Goal: Task Accomplishment & Management: Complete application form

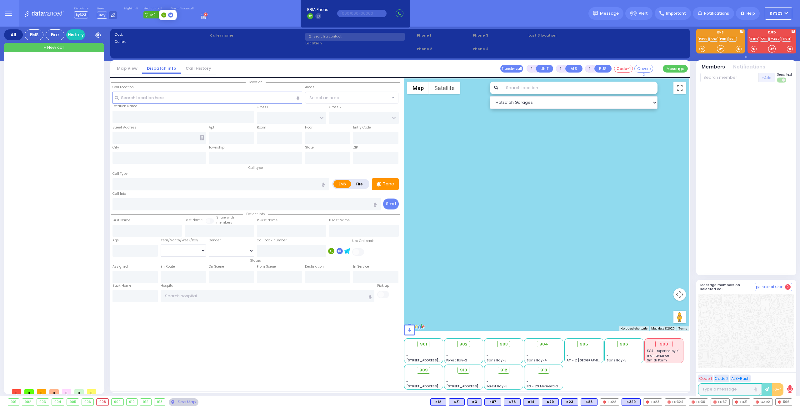
click at [150, 15] on span "M9" at bounding box center [152, 14] width 5 height 5
click at [201, 18] on icon at bounding box center [204, 15] width 7 height 7
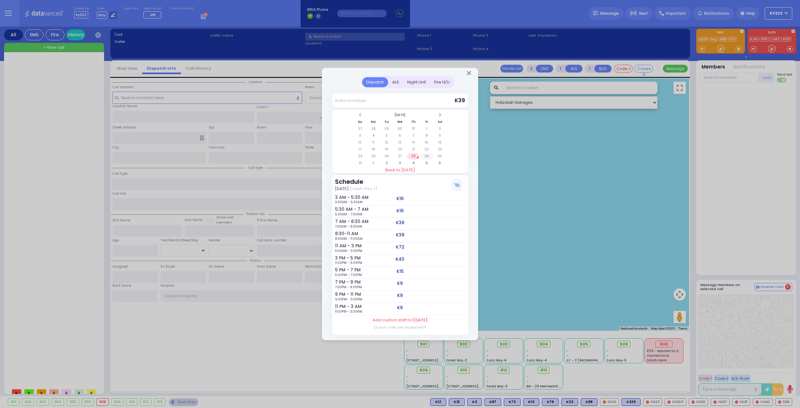
click at [425, 155] on td "29" at bounding box center [426, 156] width 13 height 6
click at [441, 157] on td "30" at bounding box center [440, 156] width 13 height 6
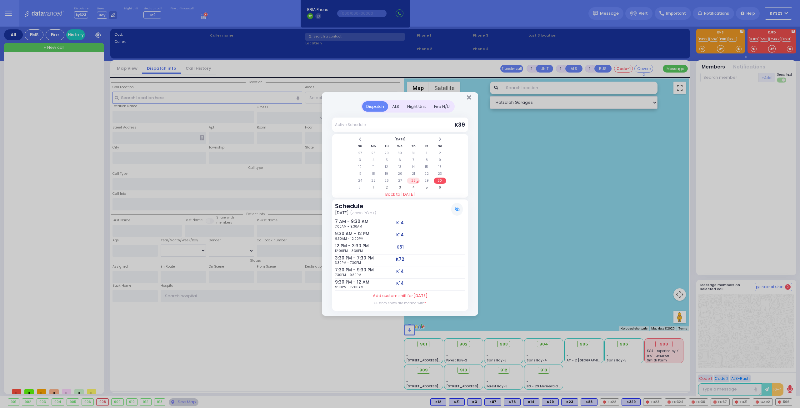
drag, startPoint x: 395, startPoint y: 103, endPoint x: 398, endPoint y: 105, distance: 3.8
click at [395, 104] on div "ALS" at bounding box center [395, 106] width 15 height 10
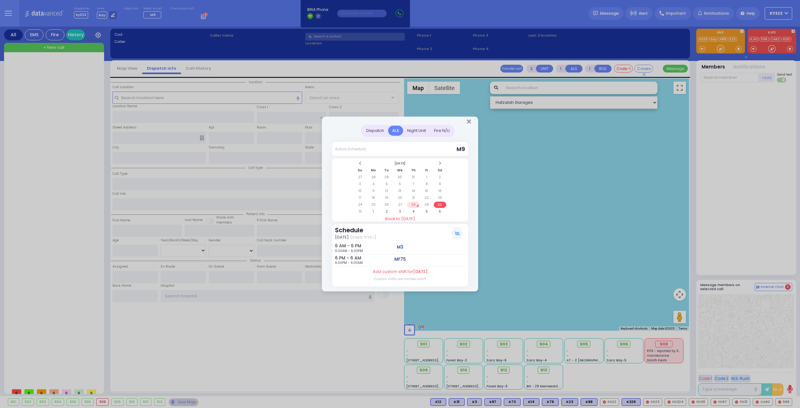
click at [413, 206] on td "28" at bounding box center [413, 205] width 13 height 6
click at [426, 203] on td "29" at bounding box center [426, 205] width 13 height 6
click at [441, 204] on td "30" at bounding box center [440, 205] width 13 height 6
click at [363, 213] on td "31" at bounding box center [360, 211] width 13 height 6
click at [371, 212] on td "1" at bounding box center [373, 211] width 13 height 6
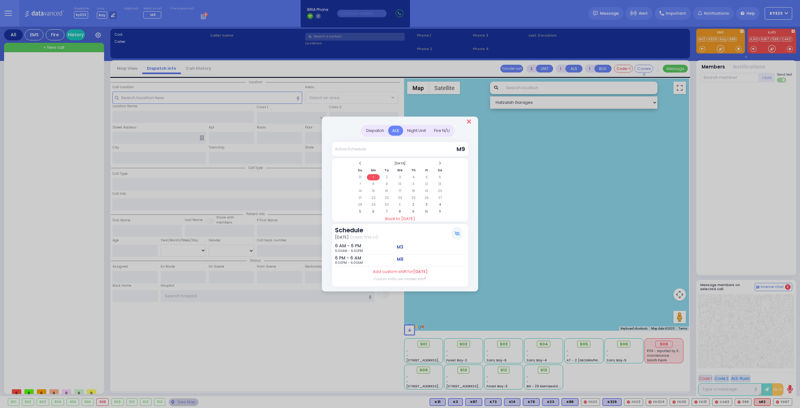
click at [468, 121] on icon "Close" at bounding box center [469, 121] width 4 height 6
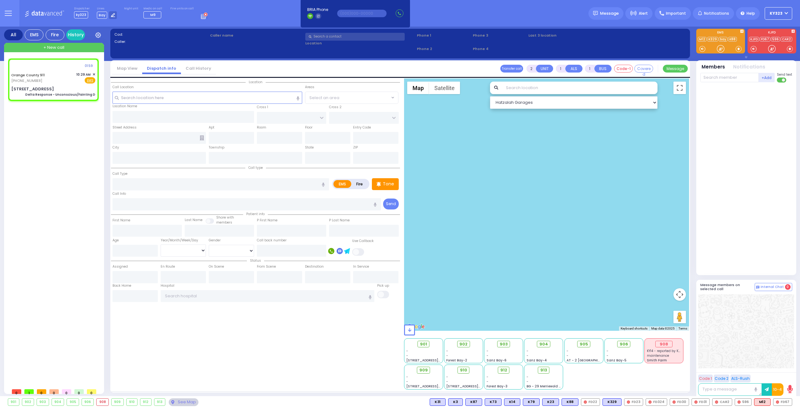
type input "6"
select select
type input "Delta Response - Unconscious/Fainting D"
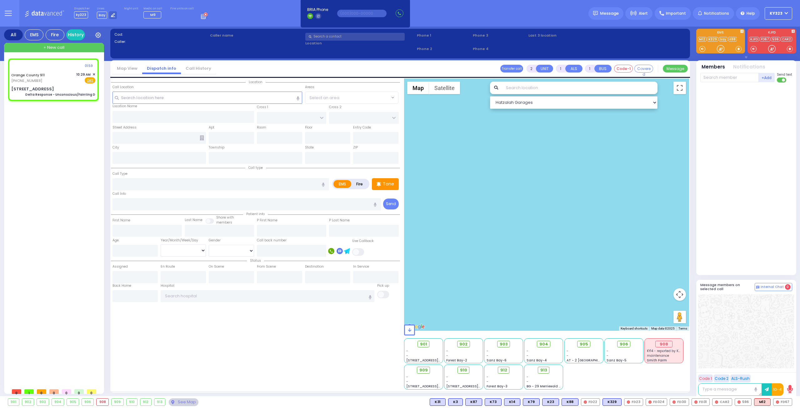
radio input "true"
type input "Nature: : Delta Response - Unconscious/Fainting D Address: : [STREET_ADDRESS][G…"
select select
select select "Hatzalah Garages"
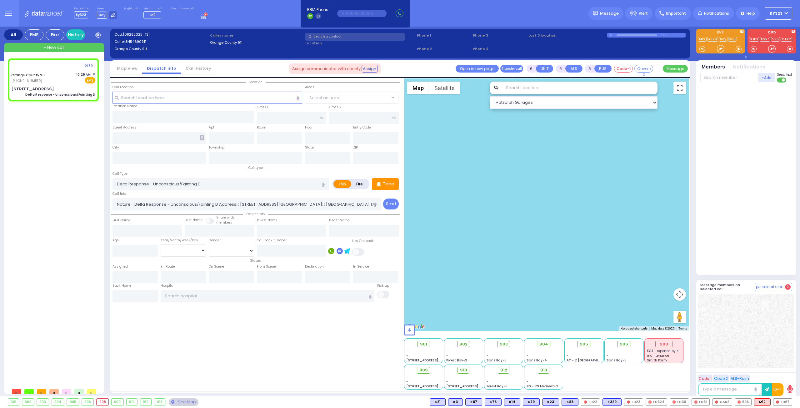
type input "[STREET_ADDRESS]"
type input "Monroe"
type input "[US_STATE]"
type input "10917"
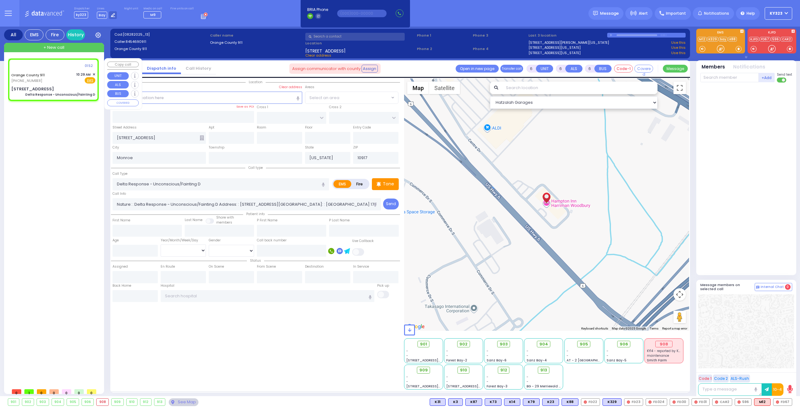
click at [59, 80] on div "Orange County 911 (845) 469-0911 10:29 AM ✕ Fire EMS" at bounding box center [53, 78] width 84 height 12
select select
radio input "true"
select select
select select "Hatzalah Garages"
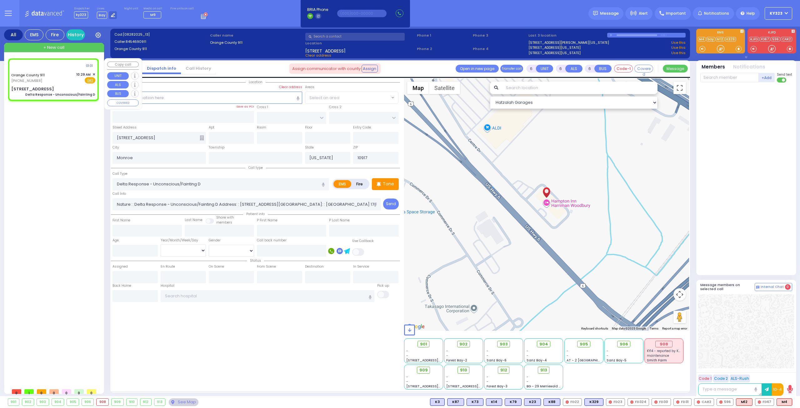
click at [65, 83] on div "Assign communicator with county Assign 01:01 Orange County 911 (845) 469-0911 1…" at bounding box center [53, 78] width 88 height 38
select select
radio input "true"
select select
select select "Hatzalah Garages"
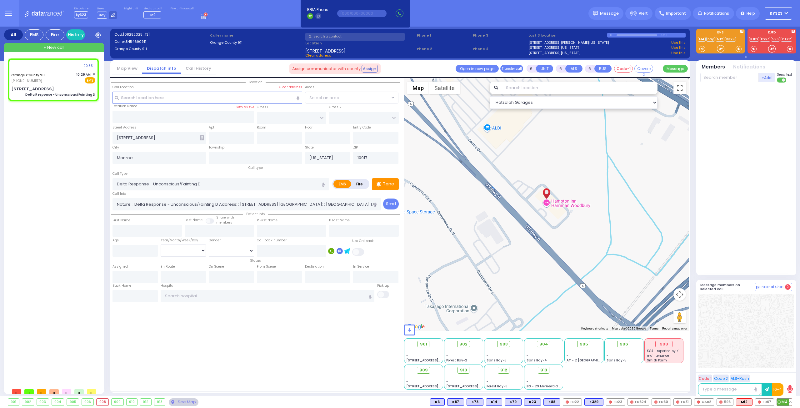
click at [779, 403] on icon at bounding box center [779, 401] width 3 height 3
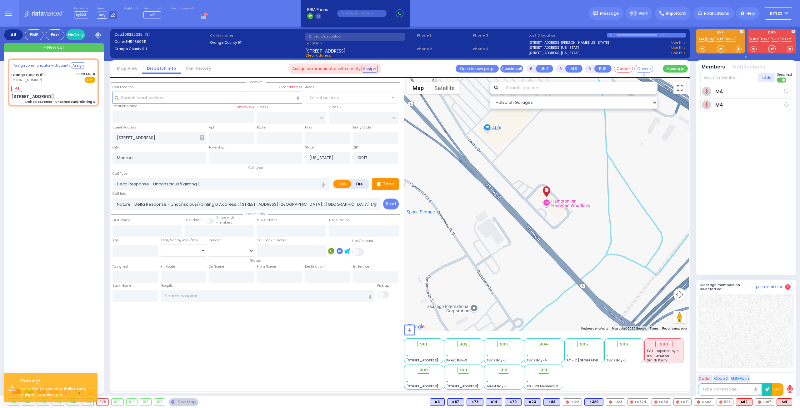
select select
radio input "true"
select select
type input "10:30"
select select "Hatzalah Garages"
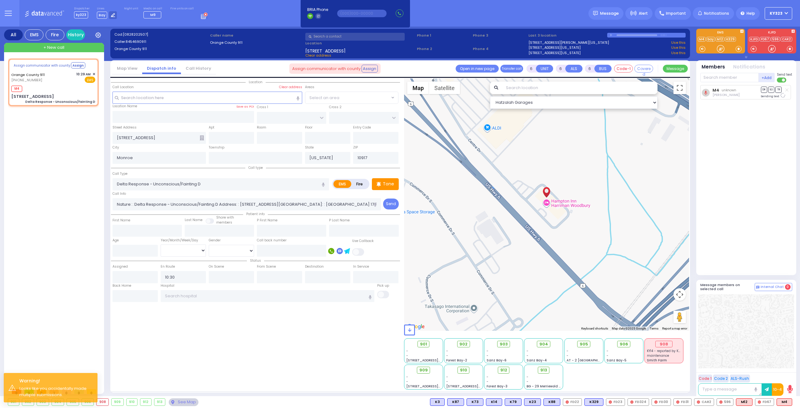
select select
radio input "true"
select select
select select "Hatzalah Garages"
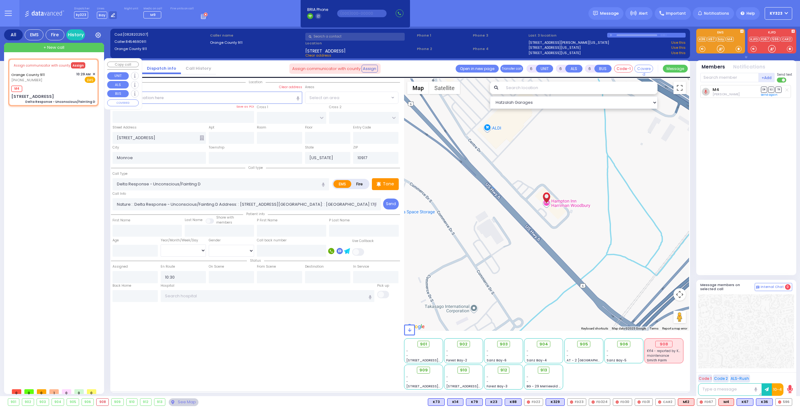
click at [75, 65] on button "Assign" at bounding box center [78, 65] width 14 height 6
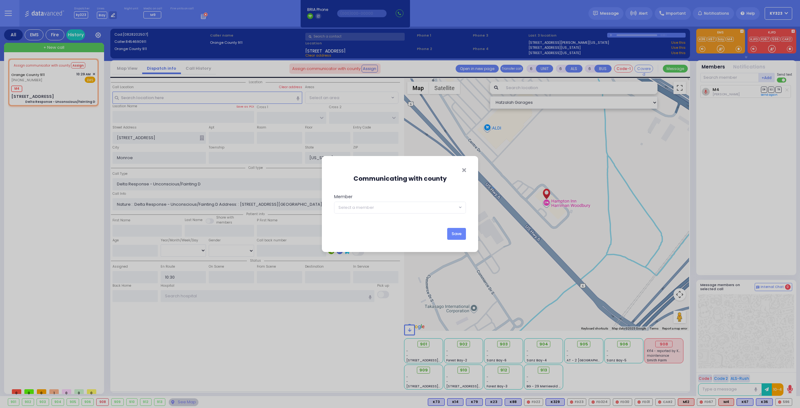
click at [461, 203] on span "Select a member" at bounding box center [400, 208] width 132 height 12
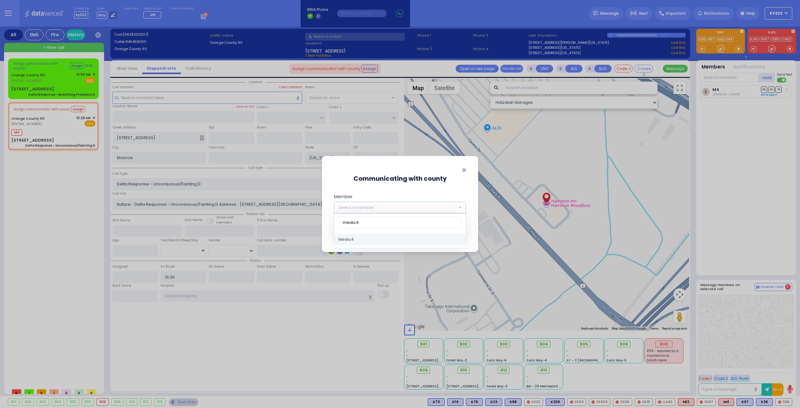
type input "medic4"
select select "Medic4"
click at [454, 235] on button "Save" at bounding box center [456, 234] width 19 height 12
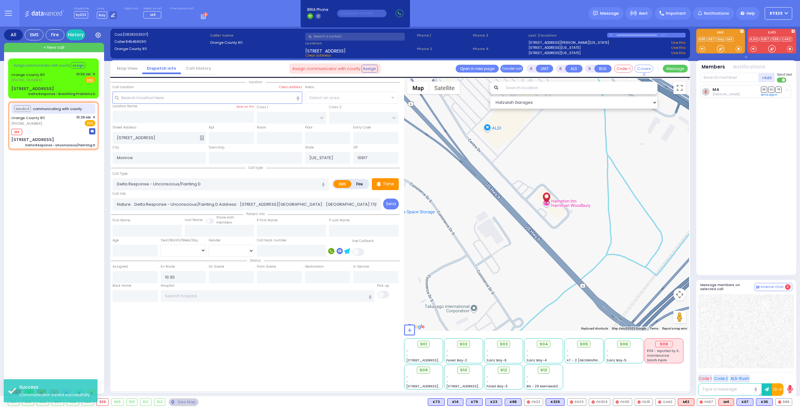
select select
radio input "true"
select select
select select "Hatzalah Garages"
click at [58, 139] on div "60 Centre Dr Delta Response - Unconscious/Fainting D" at bounding box center [53, 142] width 84 height 11
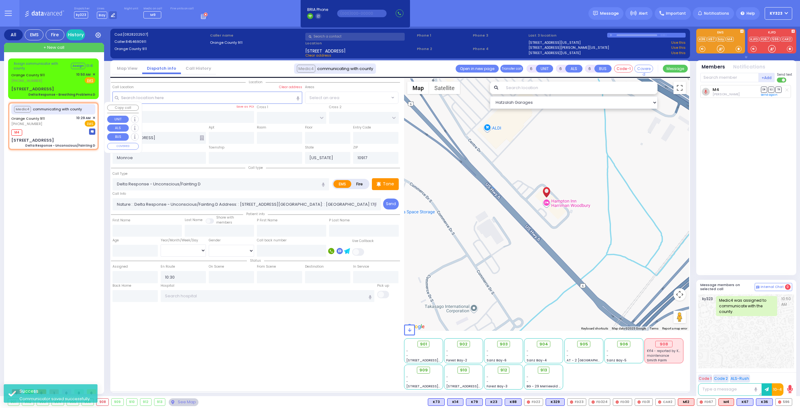
select select
radio input "true"
select select
select select "Hatzalah Garages"
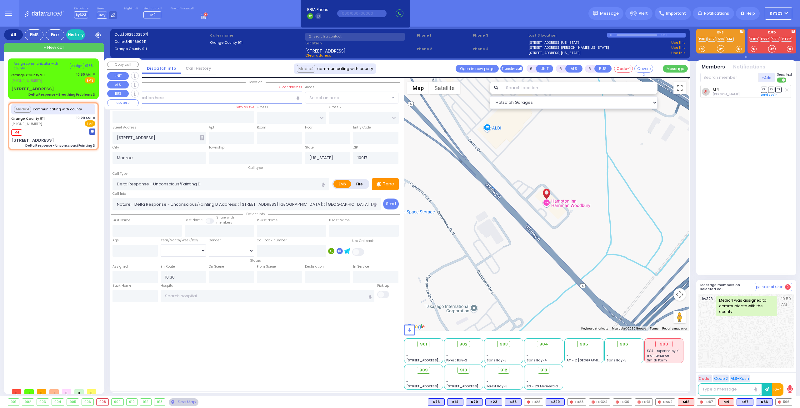
click at [57, 84] on div "Assign communicator with county Assign 01:38 Orange County 911 (845) 469-0911 1…" at bounding box center [53, 78] width 88 height 38
select select
type input "Delta Response - Breathing Problems D"
radio input "true"
type input "Nature: : Delta Response - Breathing Problems D Address: : 134 Spring St, 10950…"
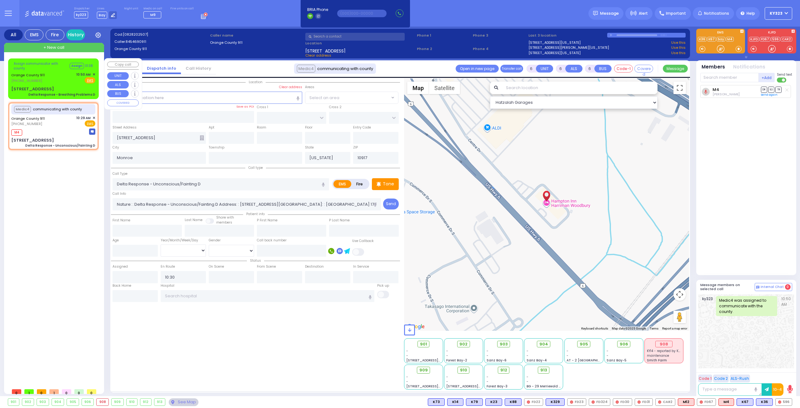
select select
select select "Hatzalah Garages"
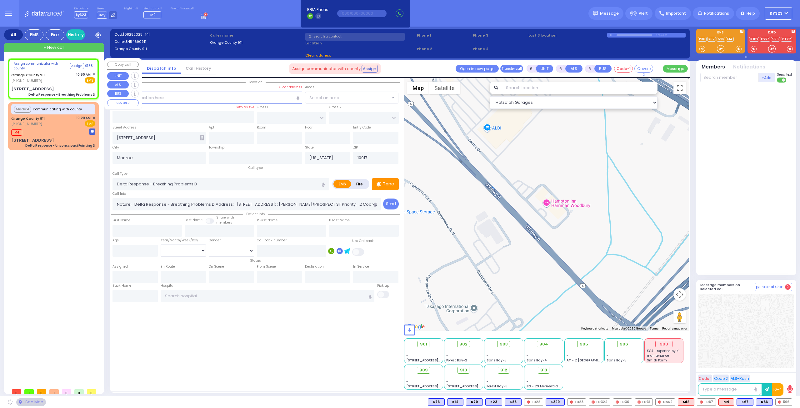
type input "[STREET_ADDRESS]"
type input "10950"
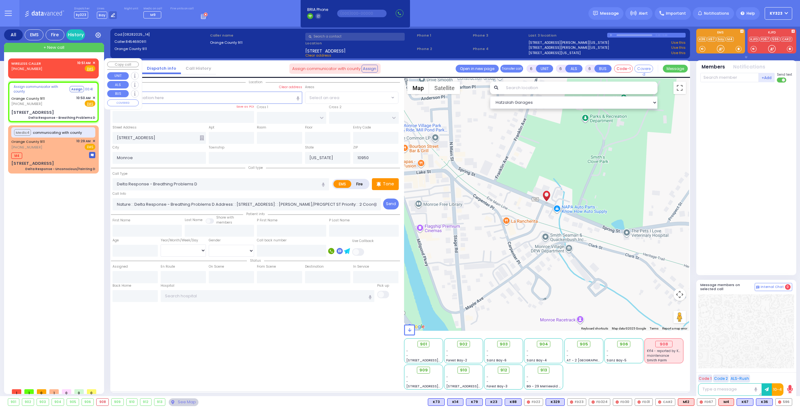
click at [56, 67] on div "WIRELESS CALLER (845) 248-0647 10:51 AM ✕ Fire EMS" at bounding box center [53, 66] width 84 height 12
type input "2"
type input "1"
select select
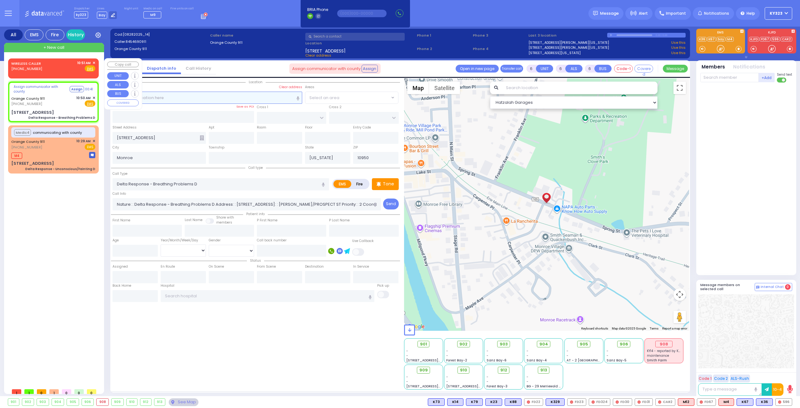
radio input "true"
select select
type input "10:51"
select select "Hatzalah Garages"
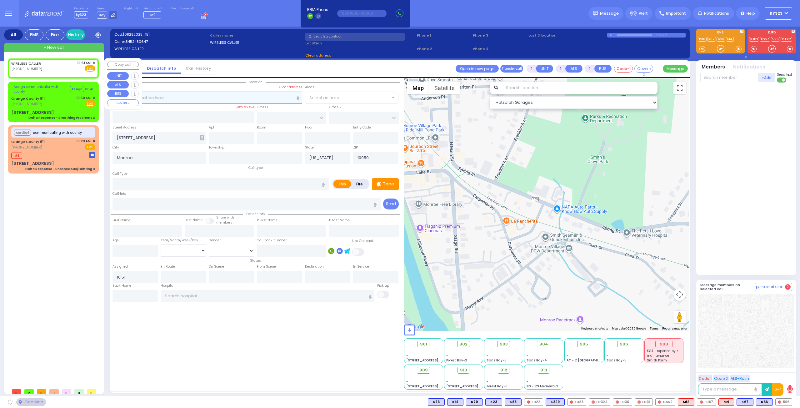
select select
radio input "true"
select select
select select "Hatzalah Garages"
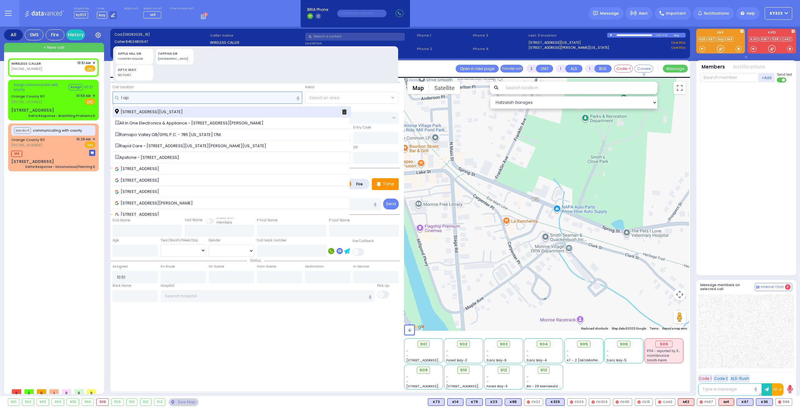
type input "1 ap"
click at [214, 113] on div "1 Apta Way Monroe New York 10950" at bounding box center [226, 112] width 222 height 6
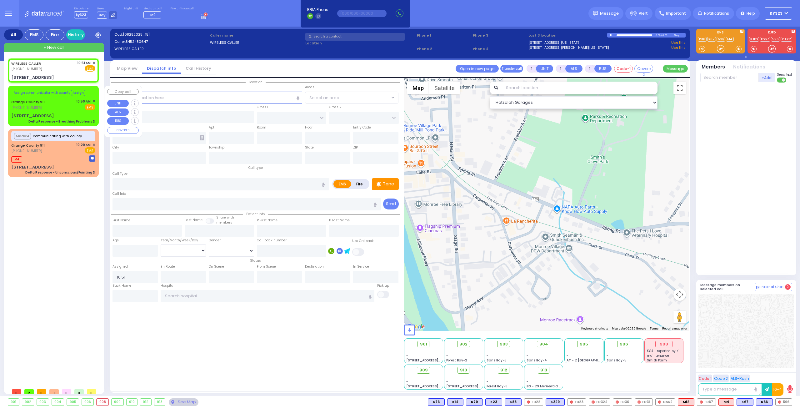
select select
radio input "true"
select select
type input "APTA WAY"
type input "[PERSON_NAME] DR"
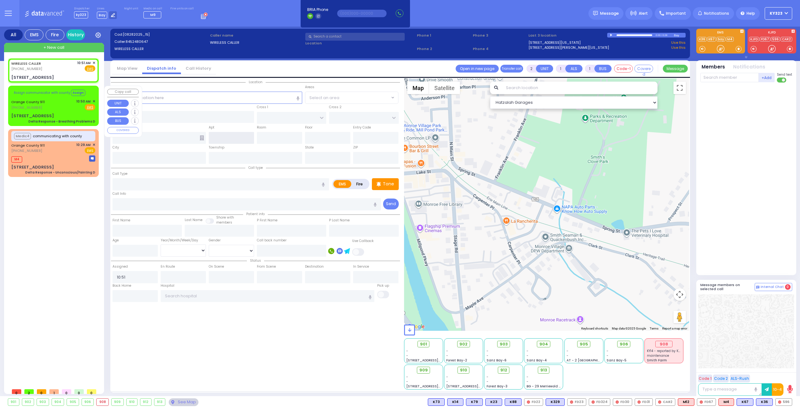
type input "1 Apta Way"
type input "Monroe"
type input "[US_STATE]"
type input "10950"
select select "SECTION 1"
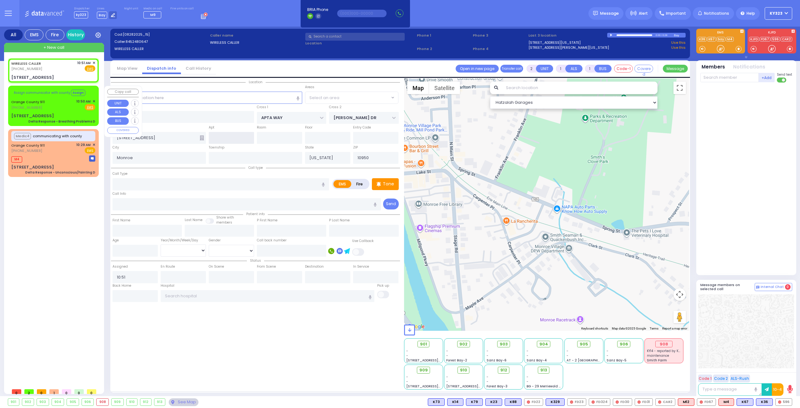
select select "Hatzalah Garages"
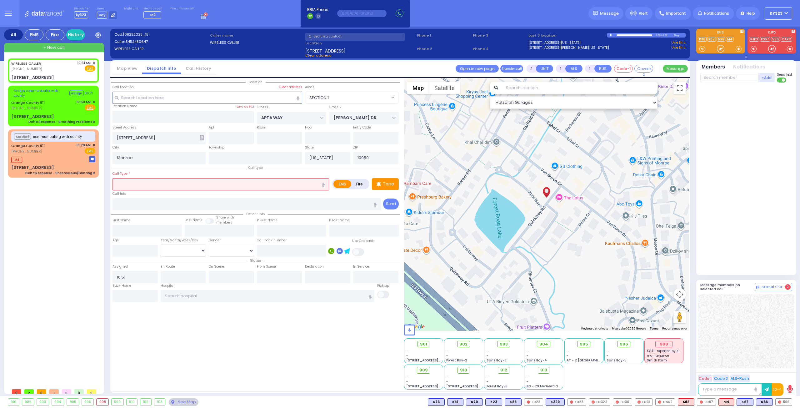
click at [364, 183] on label "Fire" at bounding box center [360, 184] width 18 height 8
radio input "true"
click at [296, 184] on input "text" at bounding box center [221, 184] width 217 height 12
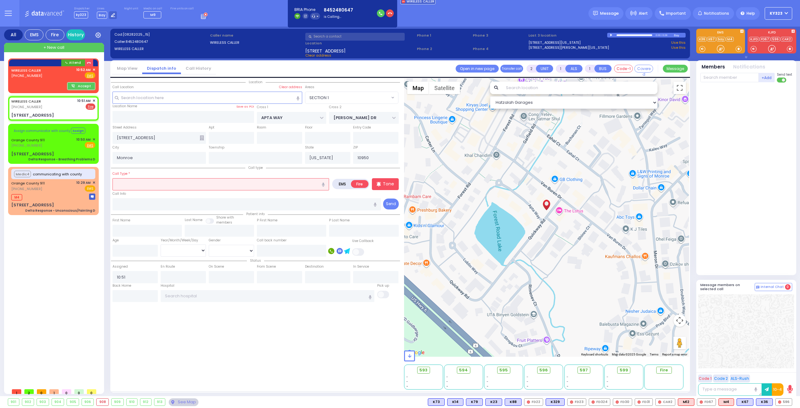
select select
radio input "true"
select select
select select "Hatzalah Garages"
select select "SECTION 1"
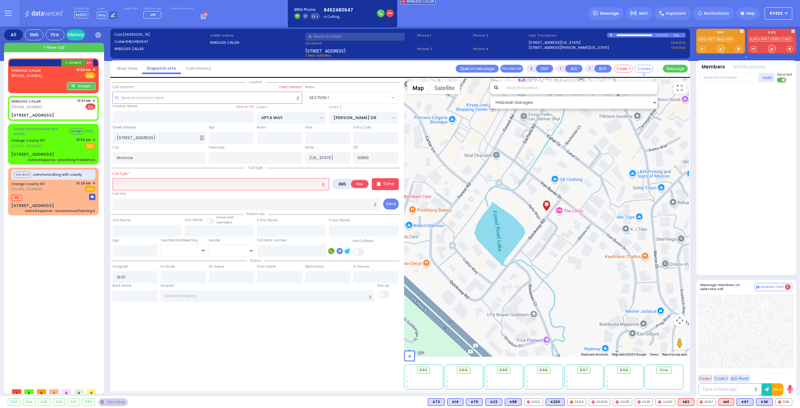
type input "gas smell"
drag, startPoint x: 325, startPoint y: 184, endPoint x: 325, endPoint y: 181, distance: 3.4
click at [325, 183] on icon "button" at bounding box center [323, 185] width 3 height 4
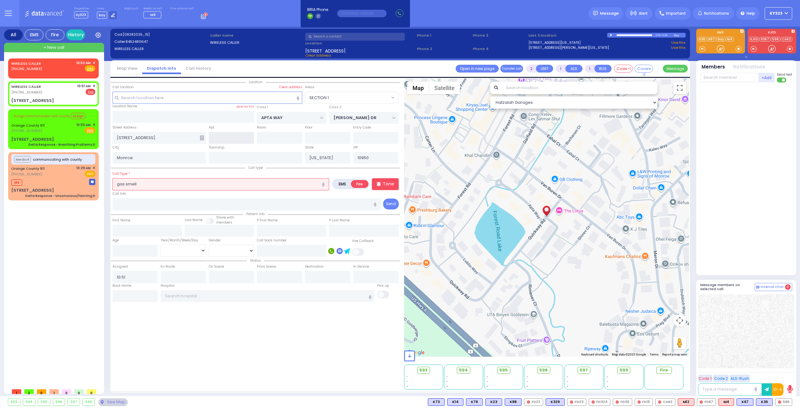
click at [247, 133] on input "text" at bounding box center [231, 138] width 45 height 12
type input "right side"
drag, startPoint x: 783, startPoint y: 403, endPoint x: 787, endPoint y: 404, distance: 4.4
click at [786, 403] on span "FD22" at bounding box center [783, 402] width 18 height 7
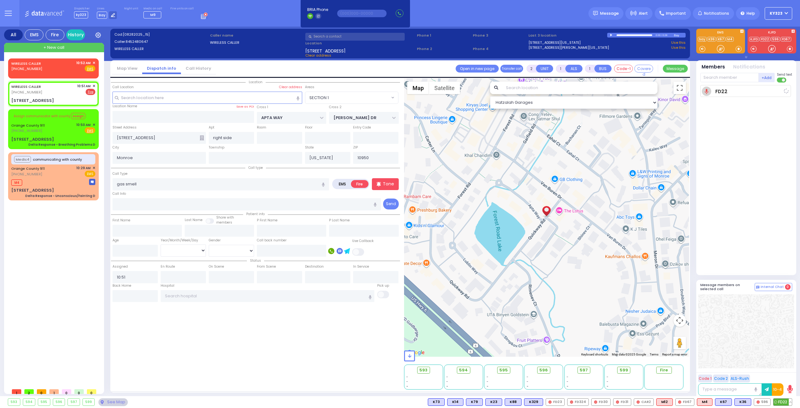
click at [789, 404] on span "FD22" at bounding box center [783, 402] width 18 height 7
click at [94, 62] on span "✕" at bounding box center [94, 62] width 3 height 5
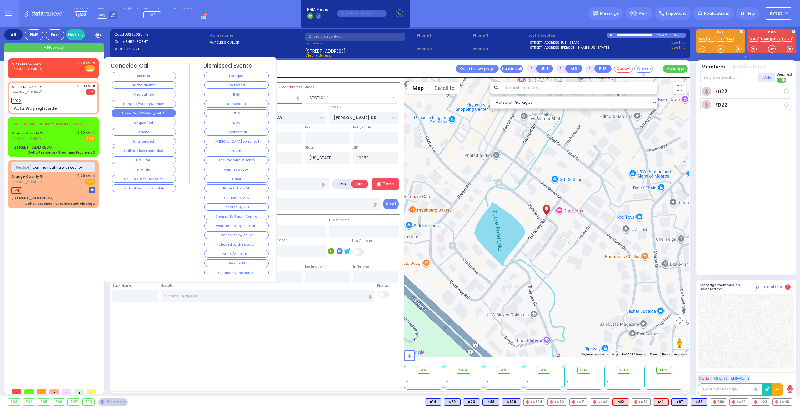
select select
radio input "true"
select select
type input "10:53"
select select "Hatzalah Garages"
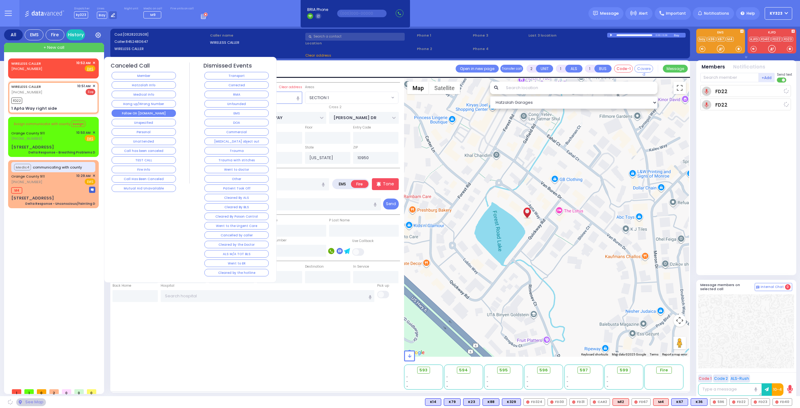
type input "1 Apta Way right side"
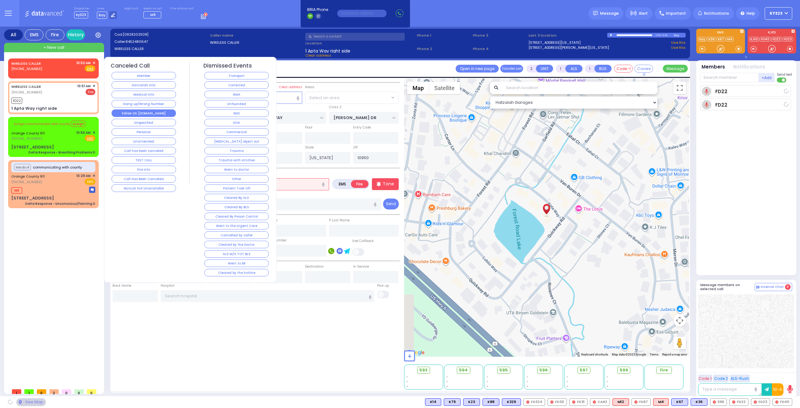
select select "SECTION 1"
click at [150, 109] on button "Follow On [DOMAIN_NAME]" at bounding box center [144, 113] width 64 height 8
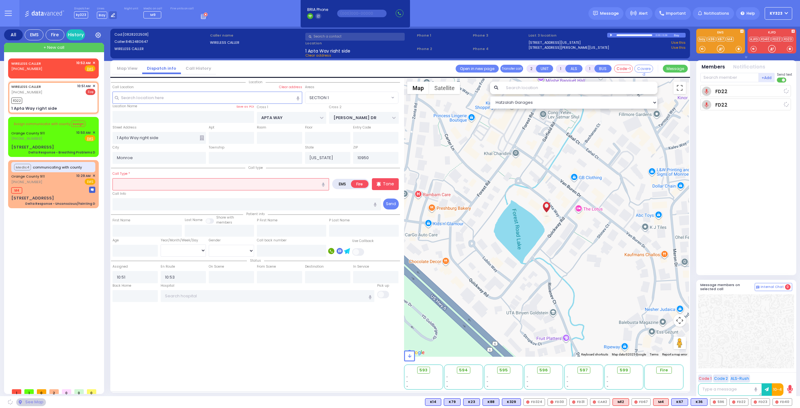
select select
radio input "true"
select select
radio input "true"
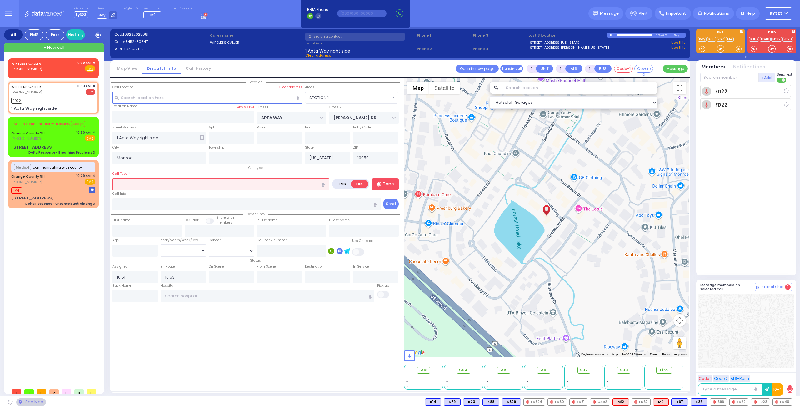
select select
select select "Hatzalah Garages"
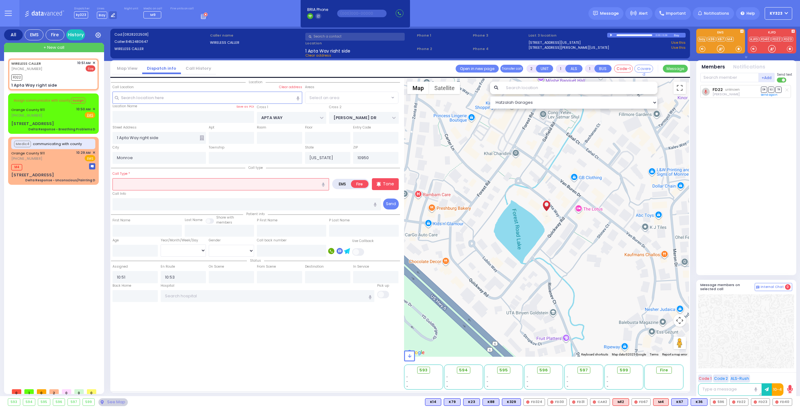
select select "SECTION 1"
click at [761, 404] on span "FD23" at bounding box center [760, 402] width 18 height 7
select select
radio input "true"
select select
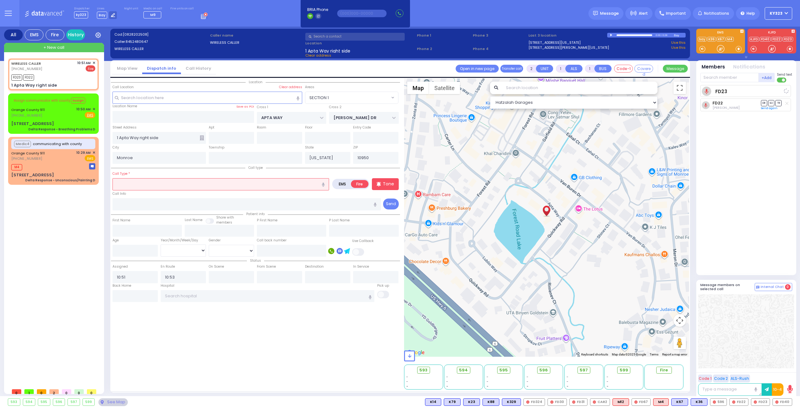
select select "SECTION 1"
select select "Hatzalah Garages"
click at [711, 74] on input "text" at bounding box center [729, 77] width 58 height 9
type input "46"
click at [738, 92] on div "FD46 Jacob Weiss" at bounding box center [746, 90] width 89 height 11
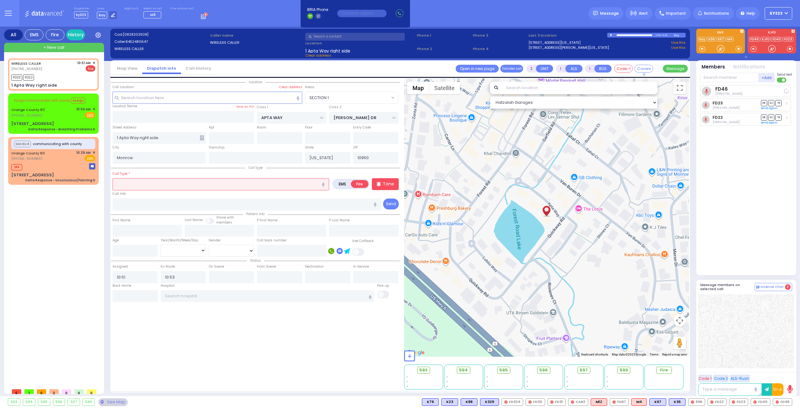
select select
radio input "true"
select select
select select "Hatzalah Garages"
select select "SECTION 1"
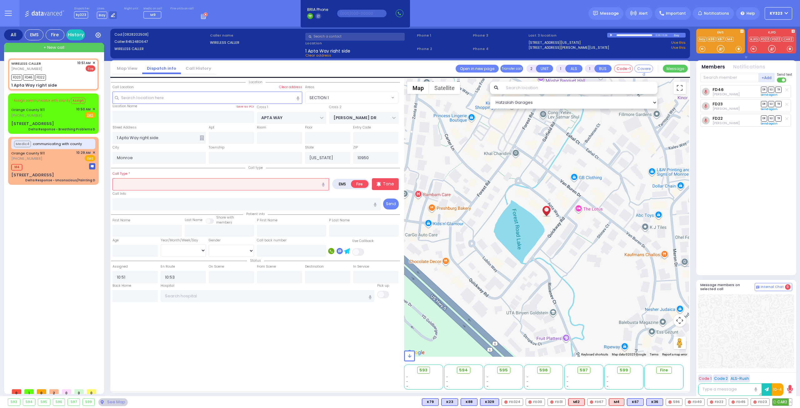
click at [784, 401] on span "CAR2" at bounding box center [782, 402] width 19 height 7
select select
radio input "true"
select select
select select "Hatzalah Garages"
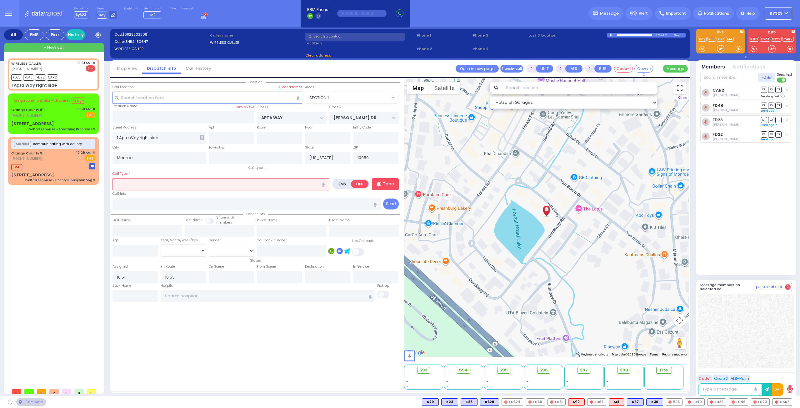
select select "SECTION 1"
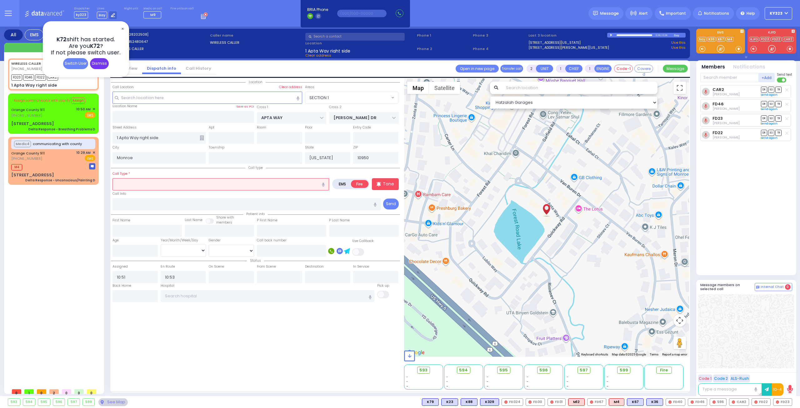
click at [102, 63] on div "Dismiss" at bounding box center [99, 63] width 19 height 11
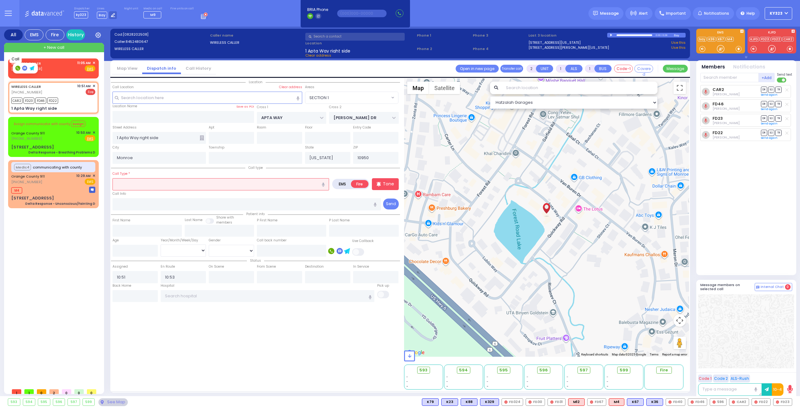
click at [18, 68] on rect at bounding box center [17, 68] width 5 height 5
type input "8459233930"
drag, startPoint x: 17, startPoint y: 69, endPoint x: 21, endPoint y: 70, distance: 3.9
click at [19, 70] on rect at bounding box center [17, 68] width 5 height 5
type input "8459233930"
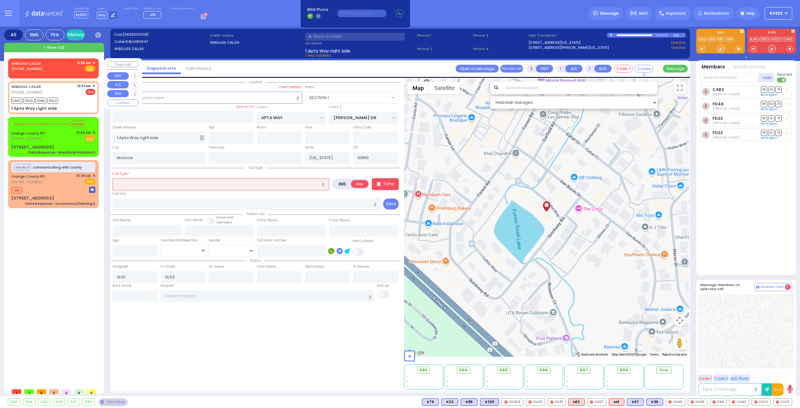
click at [93, 63] on span "✕" at bounding box center [94, 62] width 3 height 5
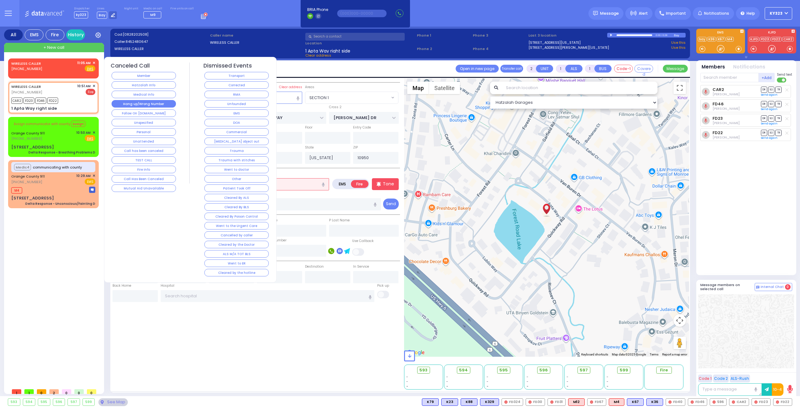
click at [144, 104] on button "Hang up/Wrong Number" at bounding box center [144, 104] width 64 height 8
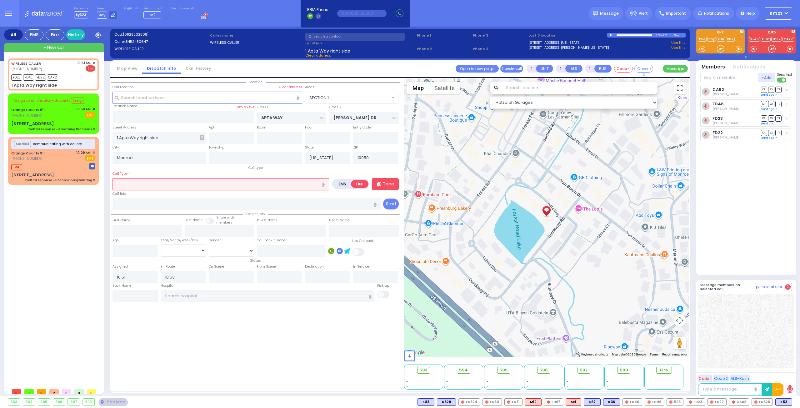
select select "SECTION 1"
select select
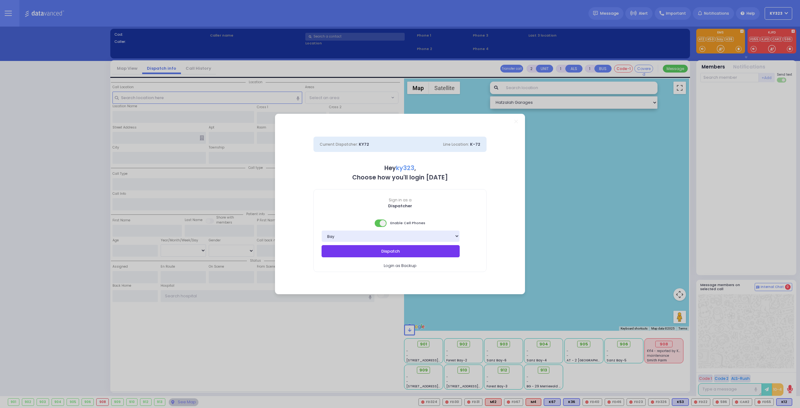
click at [414, 255] on button "Dispatch" at bounding box center [391, 251] width 138 height 12
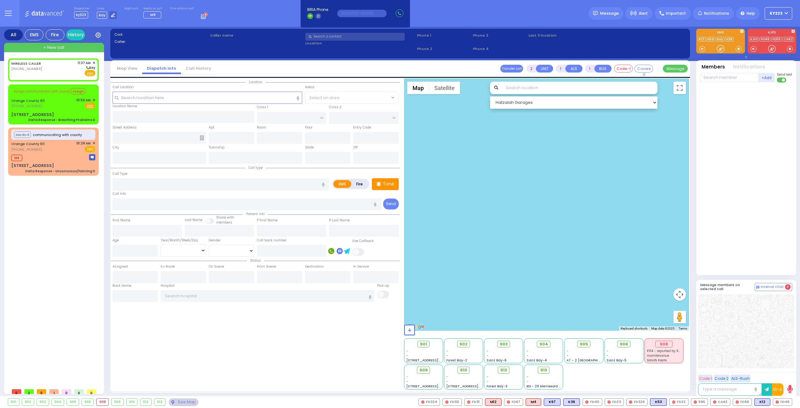
select select
radio input "true"
select select
type input "11:37"
select select "Hatzalah Garages"
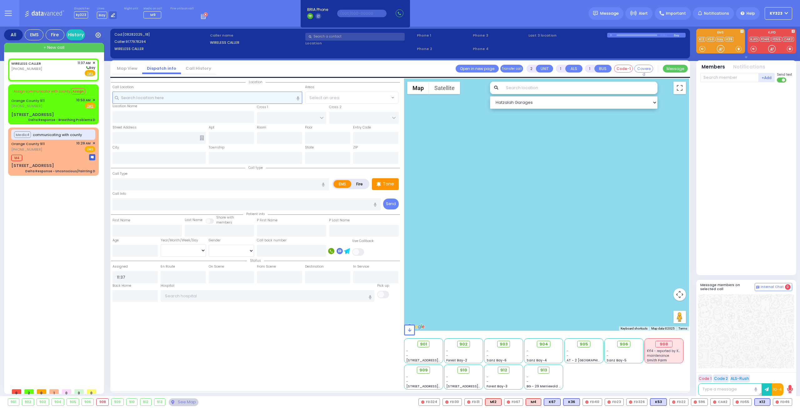
click at [239, 100] on input "text" at bounding box center [208, 98] width 190 height 12
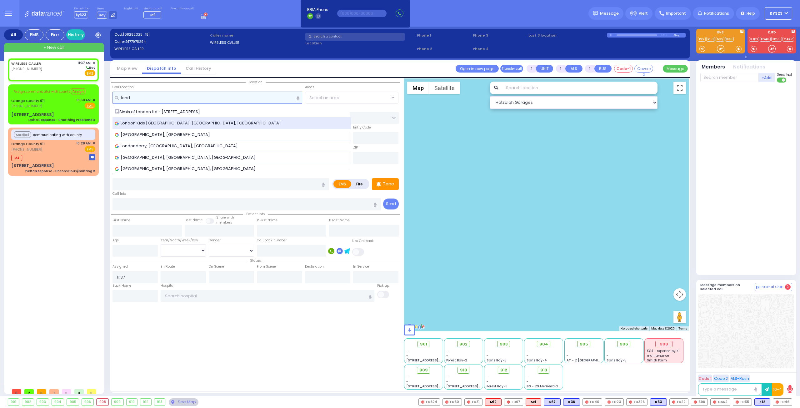
type input "lond"
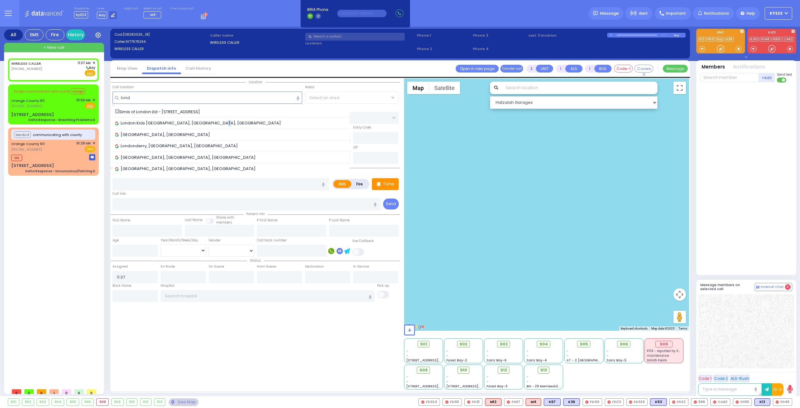
drag, startPoint x: 216, startPoint y: 122, endPoint x: 218, endPoint y: 120, distance: 3.8
click at [219, 121] on span "London Kids Monroe, Acres Road, Monroe, NY, USA" at bounding box center [199, 123] width 168 height 6
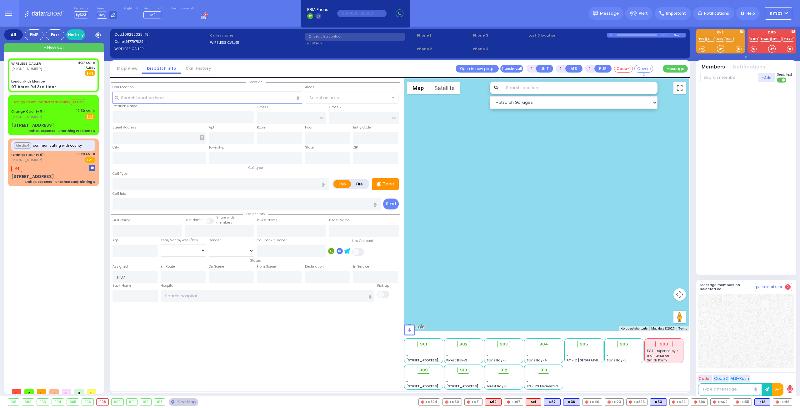
select select
radio input "true"
select select
select select "Hatzalah Garages"
type input "London Kids Monroe"
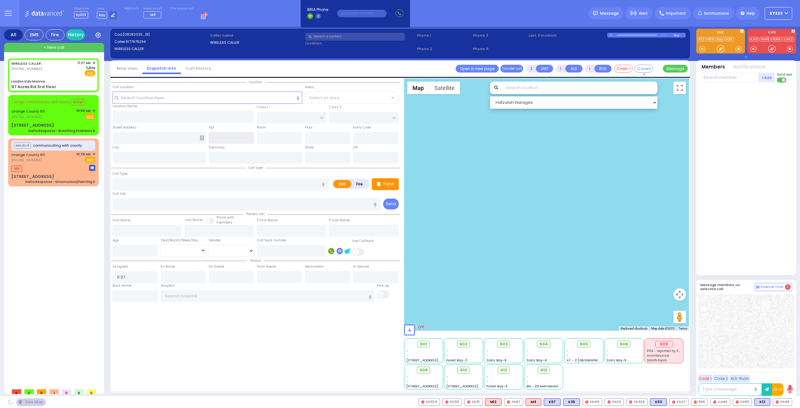
type input "AMSTERDAM WAY"
type input "BAKERTOWN RD"
type input "97 Acres Rd 3rd floor"
type input "Kiryas Joel"
type input "[US_STATE]"
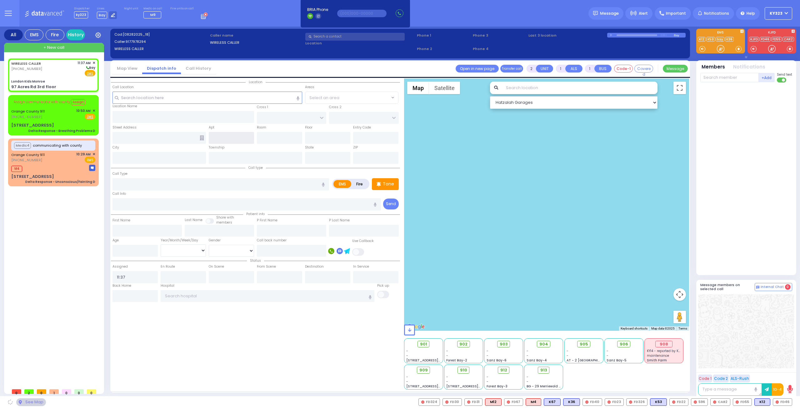
type input "10950"
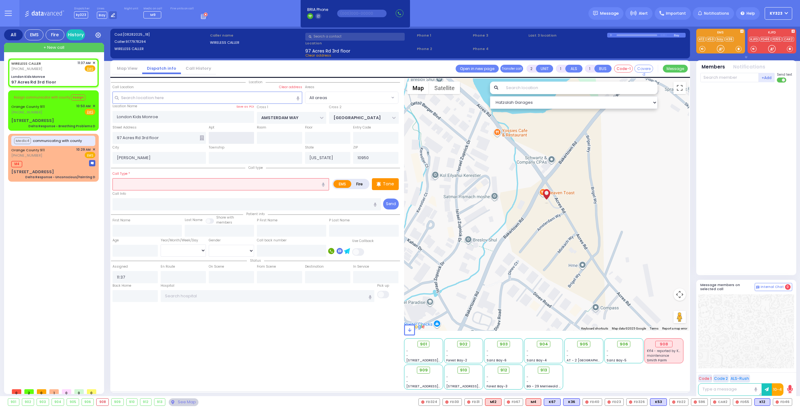
select select
radio input "true"
select select
select select "Hatzalah Garages"
type input "baby has something stuck in the air"
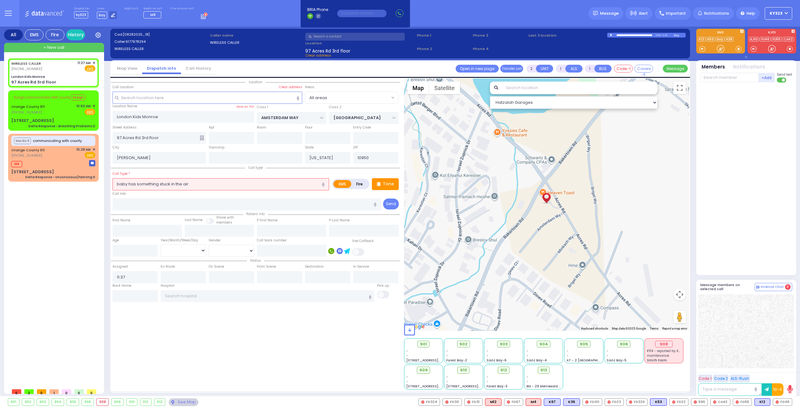
click at [325, 186] on button "button" at bounding box center [324, 184] width 12 height 12
click at [200, 205] on input "text" at bounding box center [247, 204] width 269 height 12
type input "black toyota sienna"
click at [146, 253] on input "number" at bounding box center [135, 251] width 45 height 12
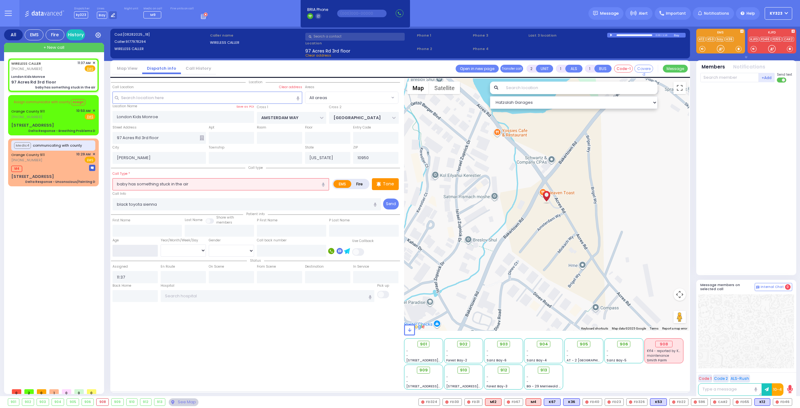
select select
radio input "true"
select select
select select "Hatzalah Garages"
type input "2"
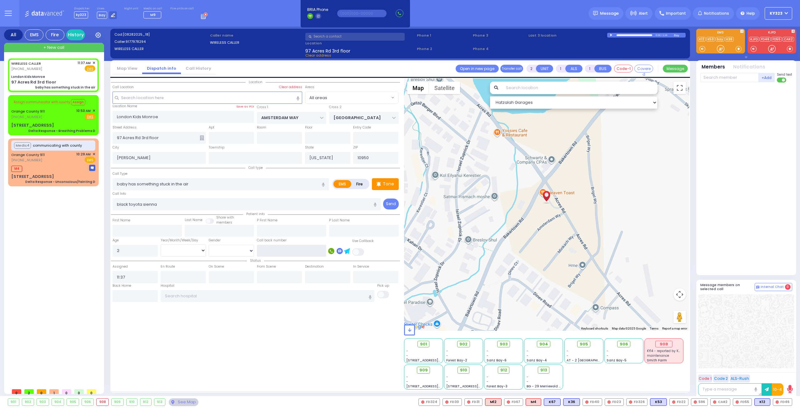
click at [283, 249] on input "text" at bounding box center [291, 251] width 69 height 12
select select
radio input "true"
select select
select select "Hatzalah Garages"
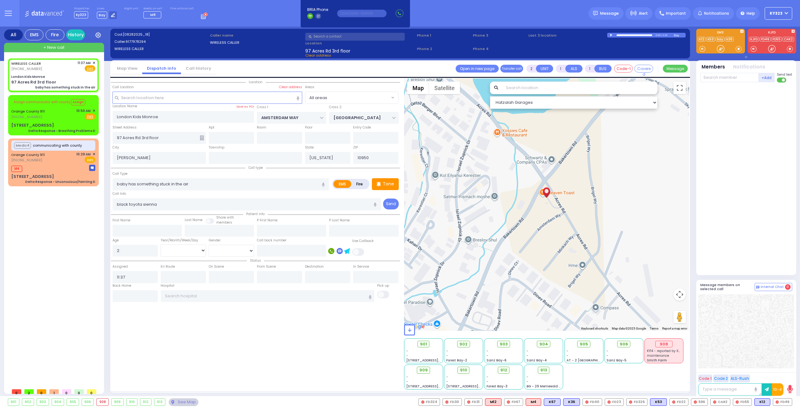
click at [213, 219] on span at bounding box center [210, 220] width 9 height 5
select select
radio input "true"
select select
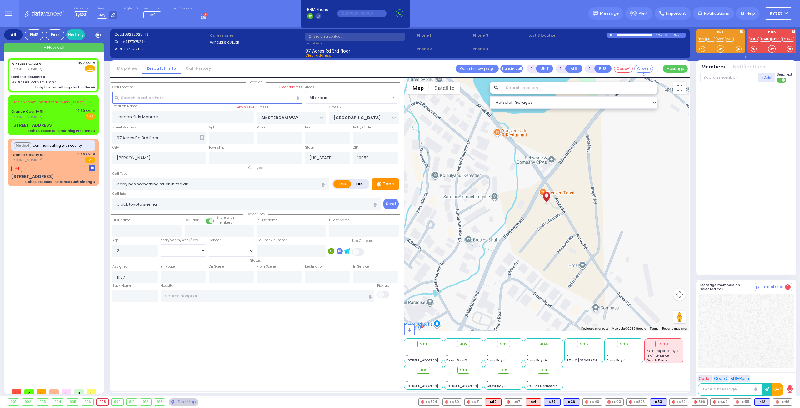
select select "Hatzalah Garages"
click at [356, 135] on input "text" at bounding box center [375, 138] width 45 height 12
type input "in front of"
click at [42, 75] on div "London Kids Monroe" at bounding box center [28, 76] width 34 height 5
select select
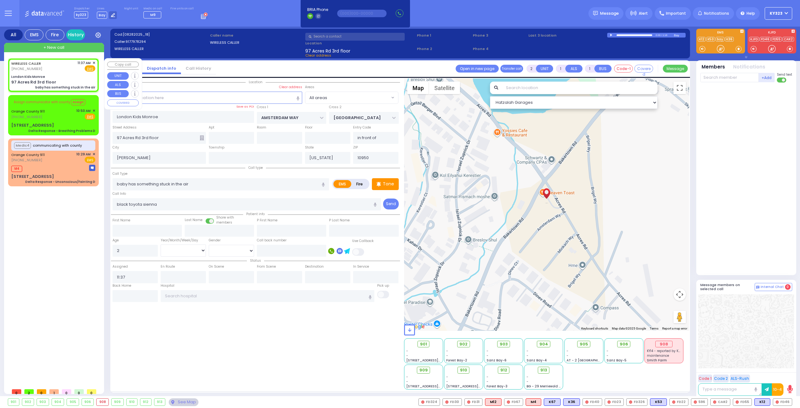
radio input "true"
select select
select select "Hatzalah Garages"
select select
radio input "true"
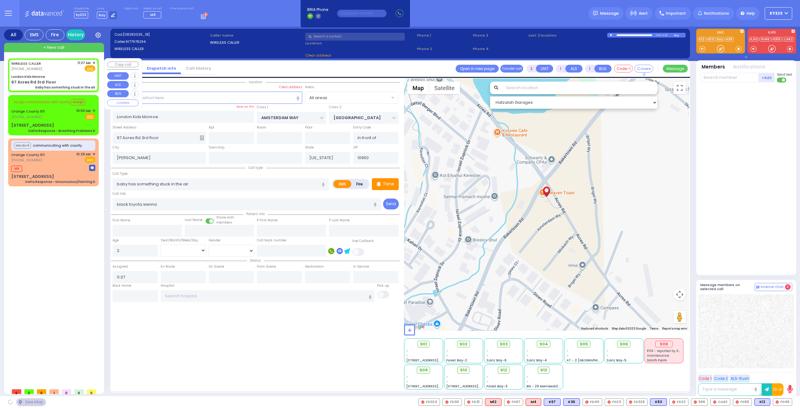
select select
select select "Hatzalah Garages"
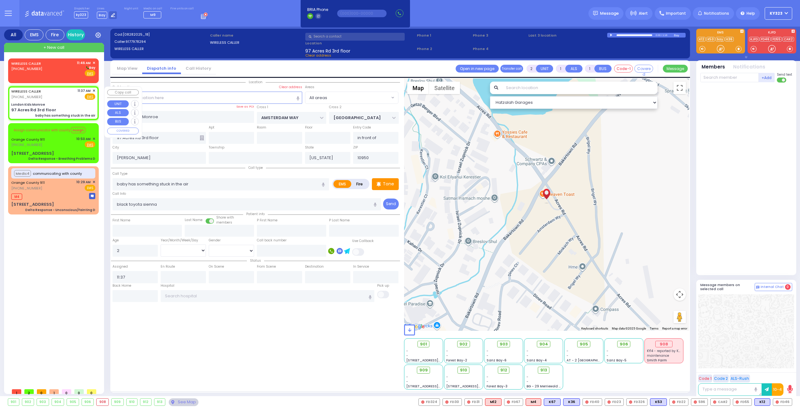
click at [65, 99] on div "WIRELESS CALLER (917) 797-8294 11:37 AM ✕ Fire EMS" at bounding box center [53, 94] width 84 height 12
select select
radio input "true"
select select
select select "Hatzalah Garages"
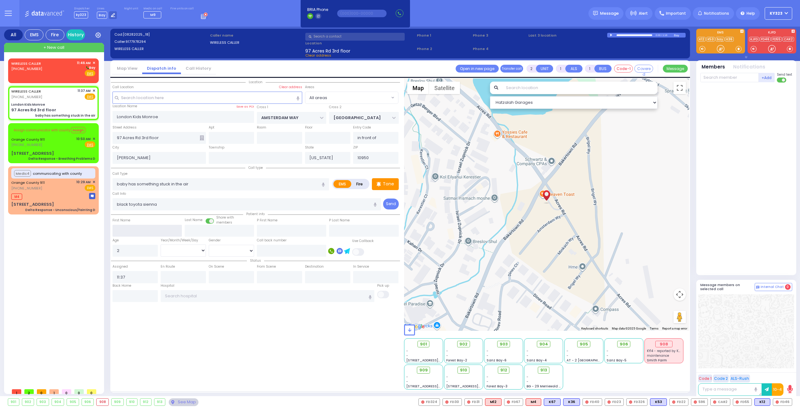
click at [152, 230] on input "text" at bounding box center [147, 231] width 69 height 12
click at [213, 227] on input "text" at bounding box center [219, 231] width 69 height 12
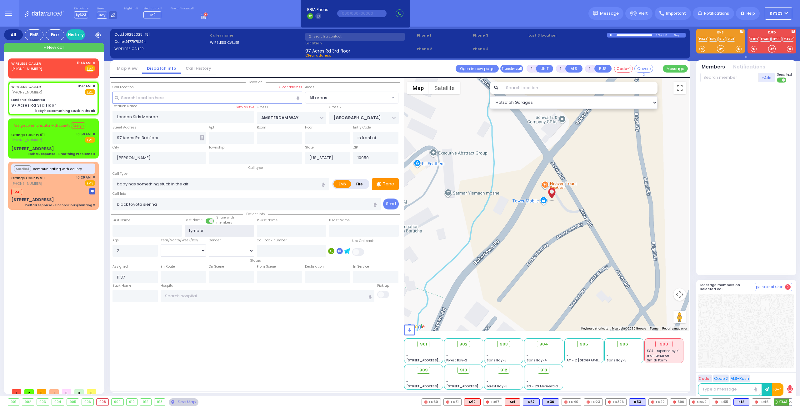
type input "tyrnoer"
click at [784, 405] on span "K341" at bounding box center [783, 402] width 18 height 7
select select
radio input "true"
select select
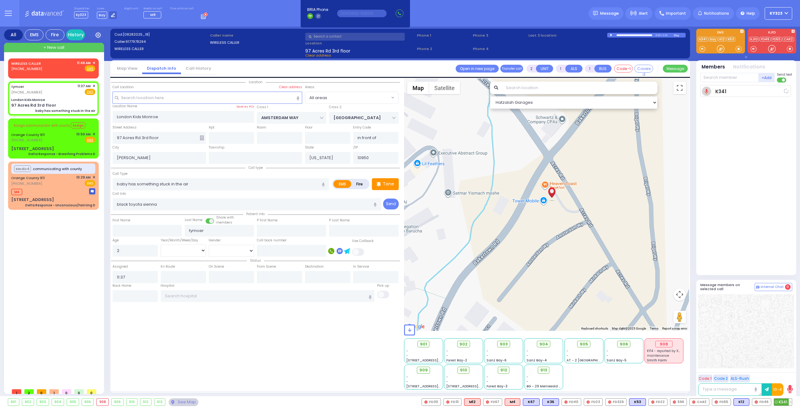
type input "11:48"
select select "Hatzalah Garages"
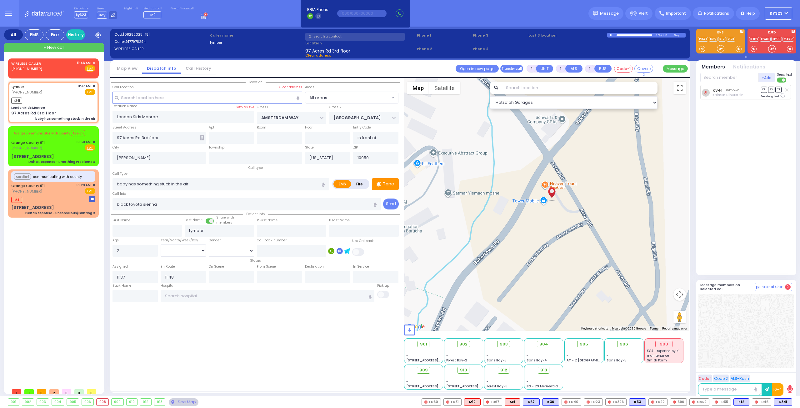
select select
radio input "true"
select select
select select "Hatzalah Garages"
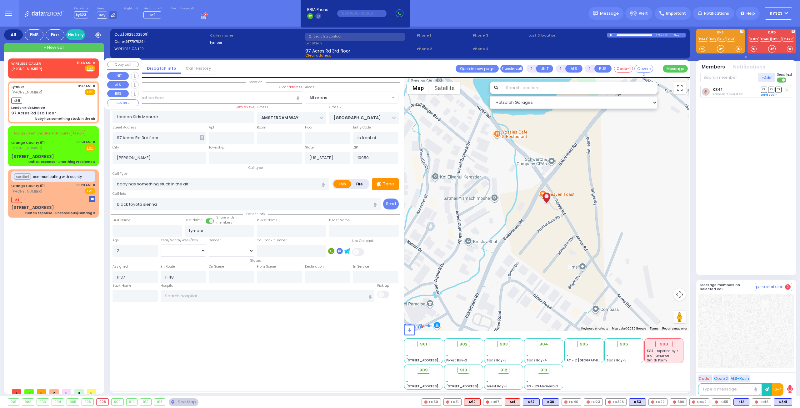
click at [94, 62] on span "✕" at bounding box center [94, 62] width 3 height 5
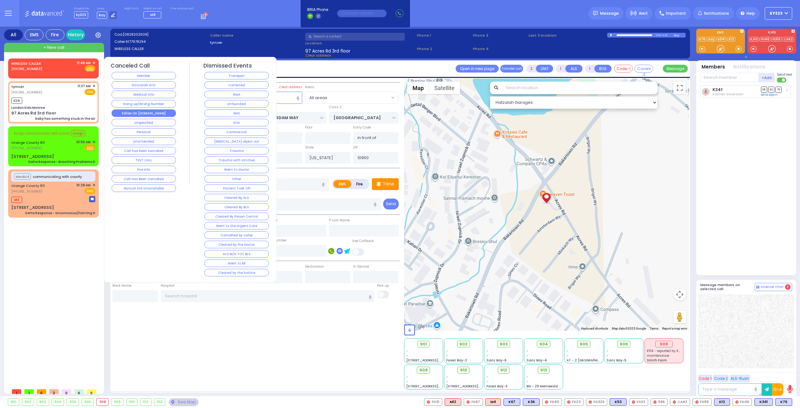
click at [149, 111] on button "Follow On [DOMAIN_NAME]" at bounding box center [144, 113] width 64 height 8
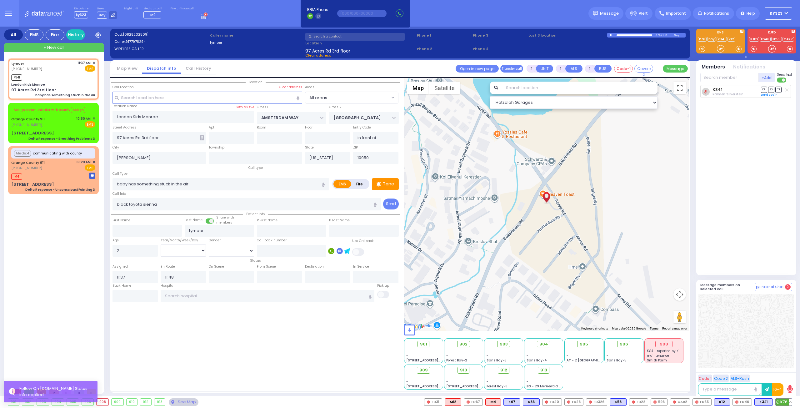
click at [782, 403] on span "K76" at bounding box center [784, 402] width 16 height 7
select select
radio input "true"
select select
select select "Hatzalah Garages"
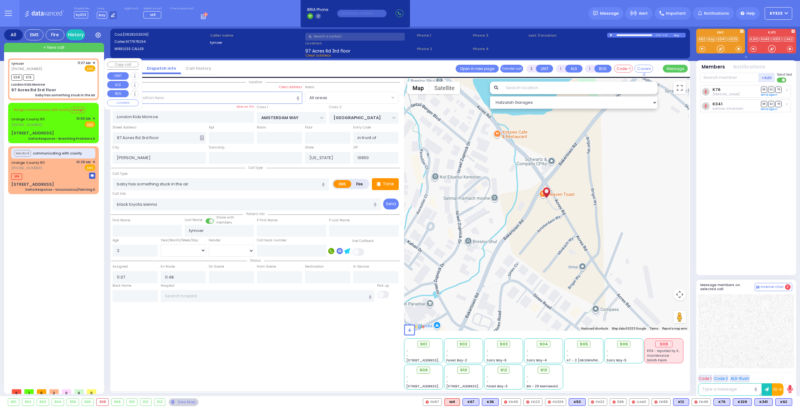
click at [93, 63] on span "✕" at bounding box center [94, 62] width 3 height 5
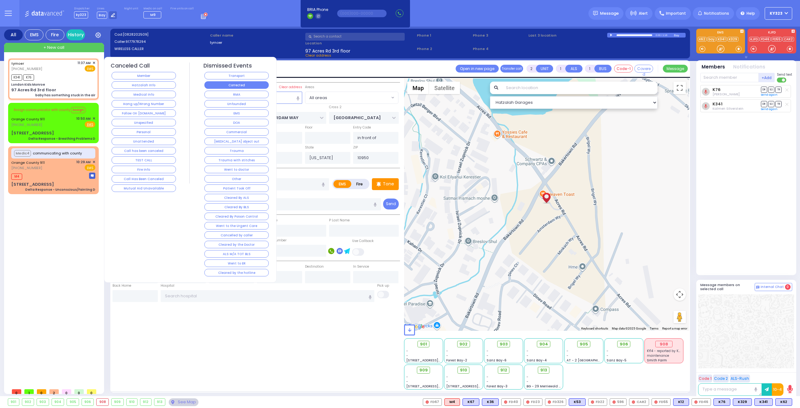
click at [239, 85] on button "Corrected" at bounding box center [236, 85] width 64 height 8
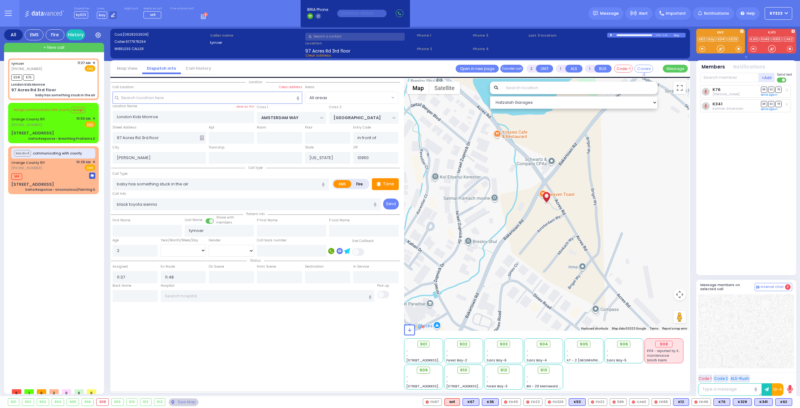
select select
radio input "true"
select select
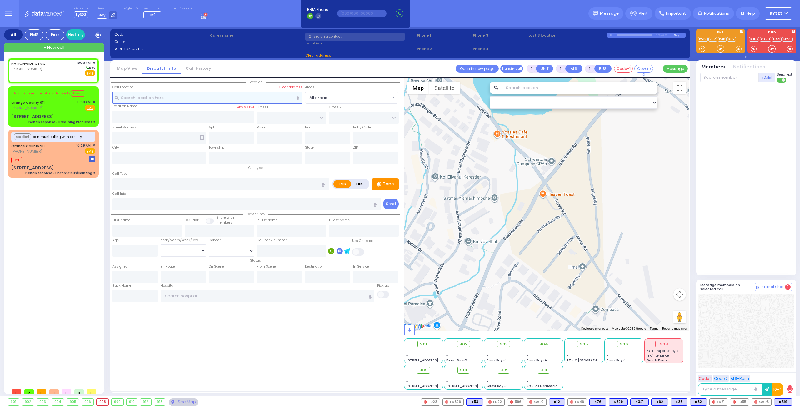
select select
radio input "true"
select select
type input "12:39"
select select "Hatzalah Garages"
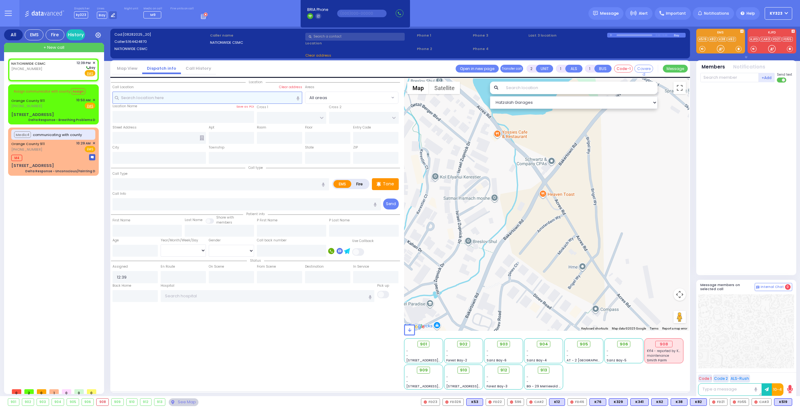
select select
radio input "true"
select select
select select "Hatzalah Garages"
click at [360, 185] on label "Fire" at bounding box center [360, 184] width 18 height 8
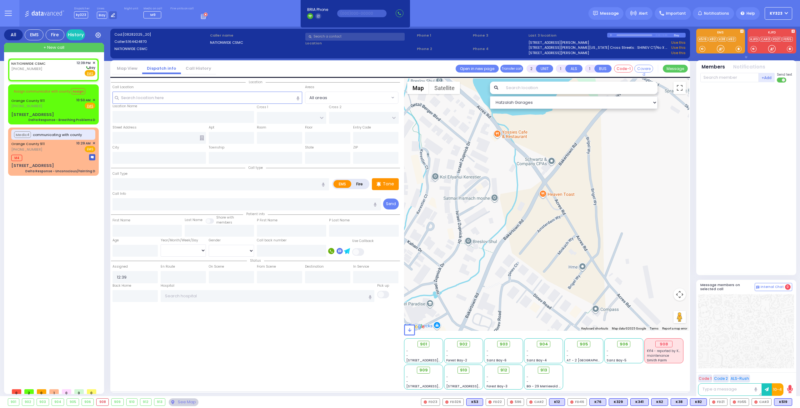
radio input "true"
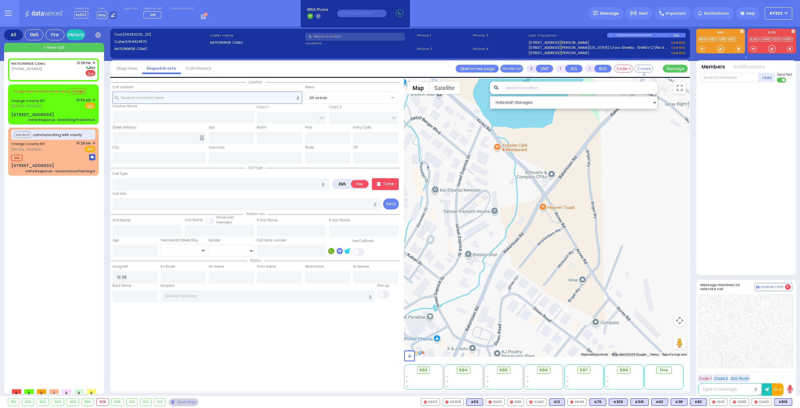
click at [163, 94] on input "text" at bounding box center [208, 98] width 190 height 12
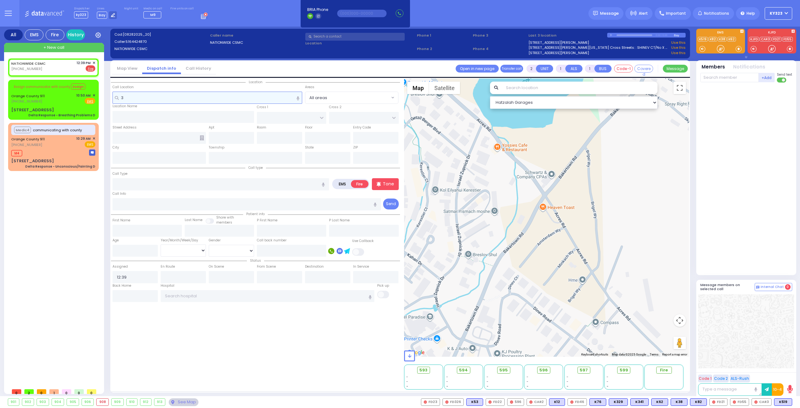
type input "35"
select select
radio input "true"
select select
select select "Hatzalah Garages"
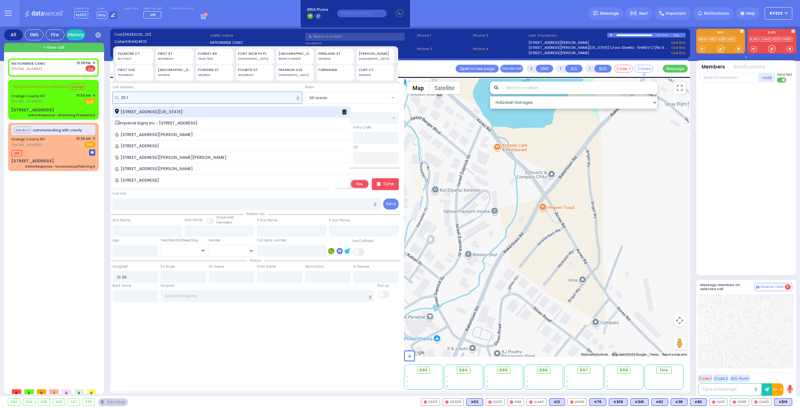
type input "35 f"
click at [173, 108] on div "35 Forest Road Monroe New York 10950" at bounding box center [232, 112] width 239 height 12
click at [168, 110] on span "35 Forest Road Monroe New York 10950" at bounding box center [150, 112] width 70 height 6
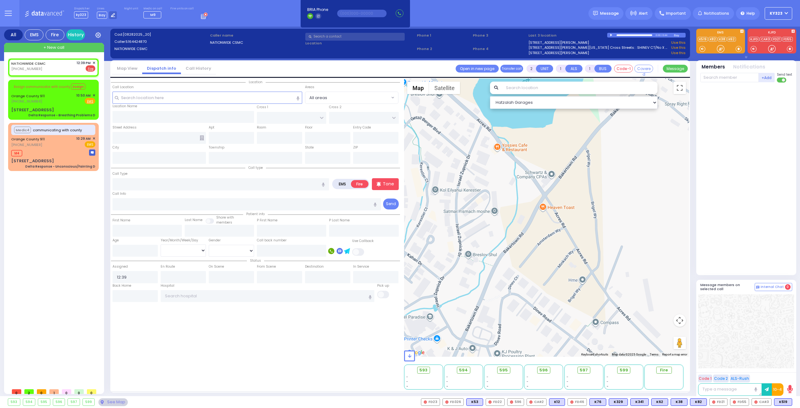
click at [168, 110] on div "Location Name Save as POI" at bounding box center [184, 107] width 142 height 7
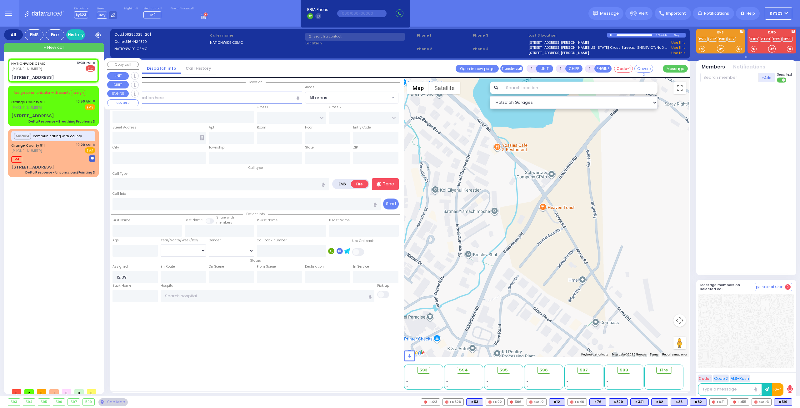
select select
radio input "true"
select select
type input "QUICKWAY RD"
type input "CARTER LN"
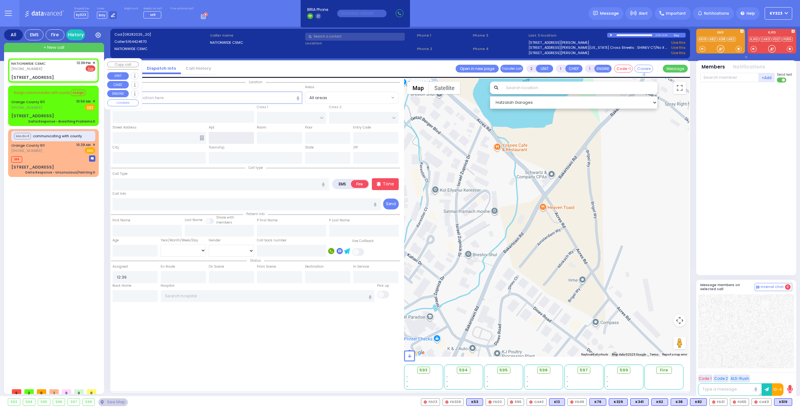
type input "[STREET_ADDRESS]"
type input "Monroe"
type input "[US_STATE]"
type input "10950"
select select "SECTION 1"
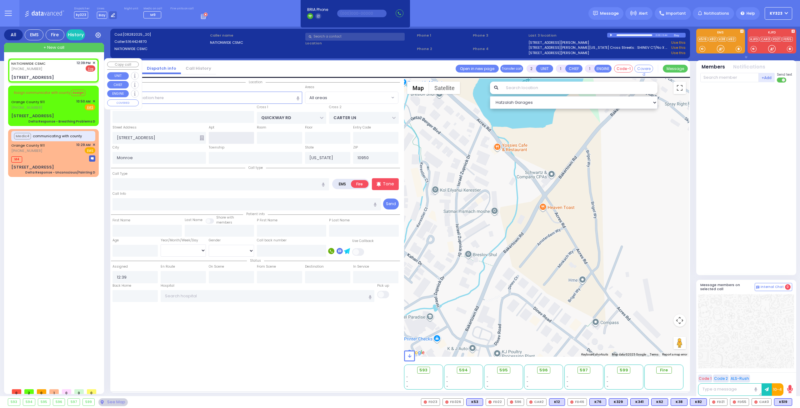
select select "Hatzalah Garages"
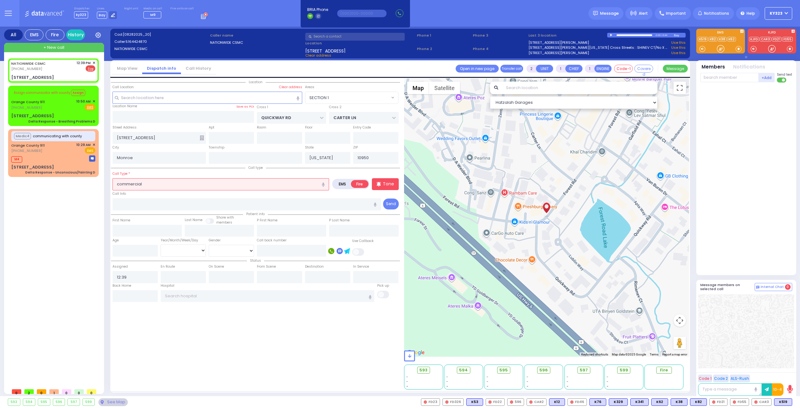
click at [325, 185] on button "button" at bounding box center [324, 184] width 12 height 12
type input "commercial fire alarm Pull Station"
click at [325, 183] on icon "button" at bounding box center [323, 185] width 3 height 4
drag, startPoint x: 734, startPoint y: 77, endPoint x: 724, endPoint y: 78, distance: 10.7
click at [728, 78] on input "text" at bounding box center [729, 77] width 58 height 9
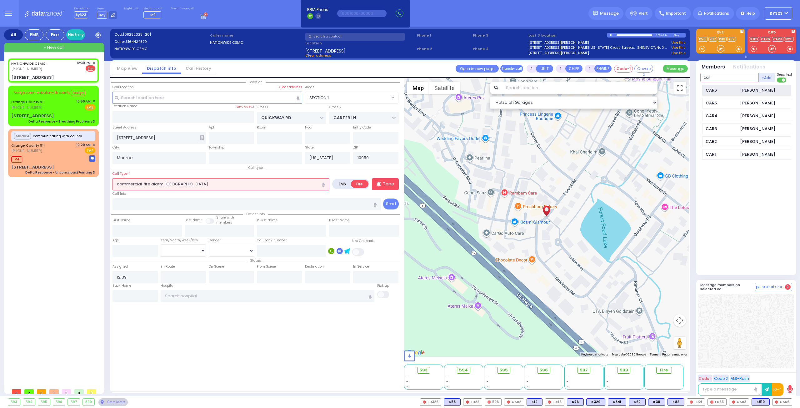
type input "car"
click at [742, 92] on div "[PERSON_NAME]" at bounding box center [757, 90] width 35 height 6
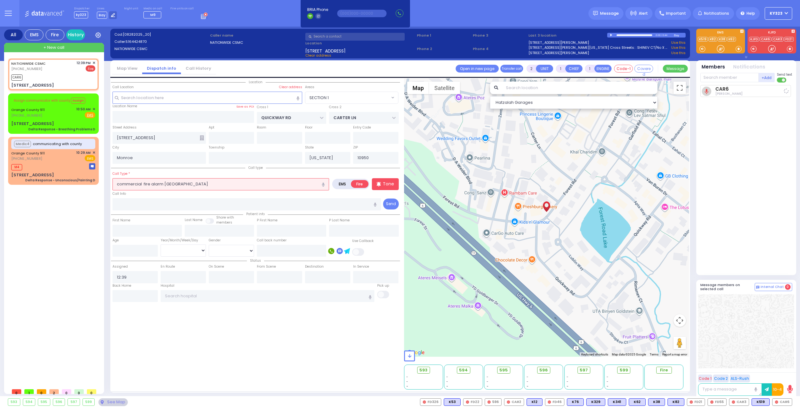
select select
radio input "true"
select select
type input "12:41"
select select "Hatzalah Garages"
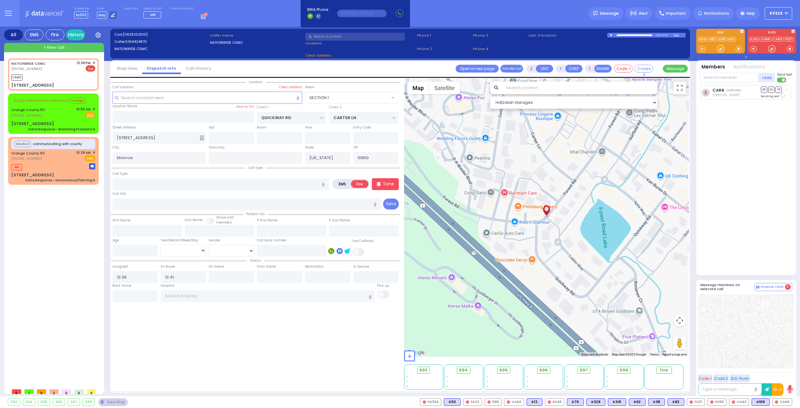
select select "SECTION 1"
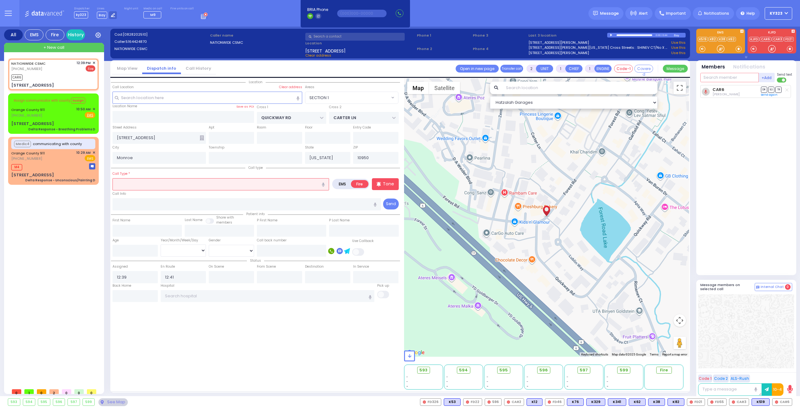
click at [742, 78] on input "text" at bounding box center [729, 77] width 58 height 9
type input "29"
click at [735, 87] on div "FD29" at bounding box center [721, 90] width 31 height 6
select select
radio input "true"
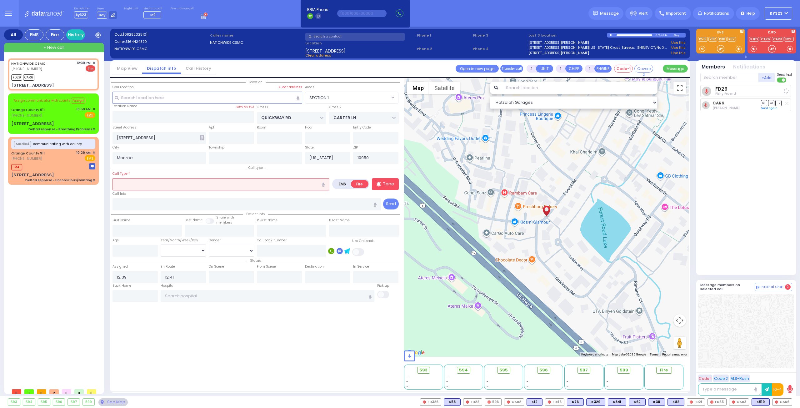
select select
select select "Hatzalah Garages"
select select "SECTION 1"
click at [204, 18] on rect at bounding box center [204, 18] width 1 height 1
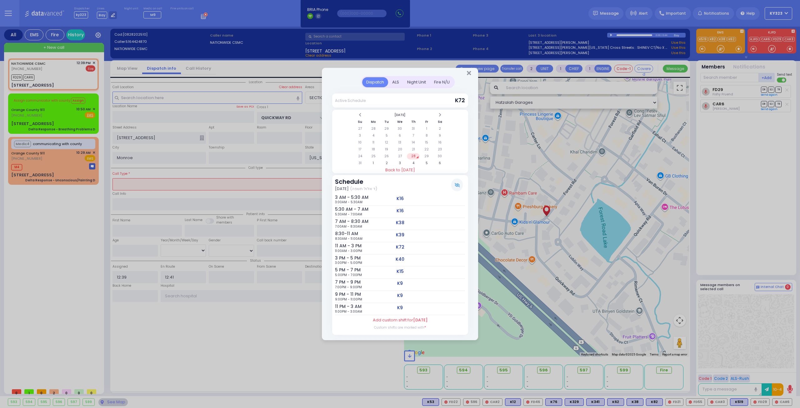
click at [473, 73] on div at bounding box center [400, 72] width 156 height 8
click at [471, 73] on icon "Close" at bounding box center [469, 73] width 4 height 6
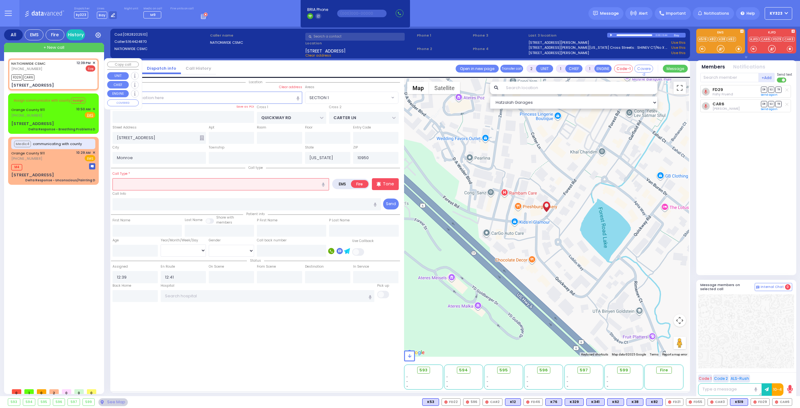
click at [53, 77] on div "FD29 CAR6" at bounding box center [53, 77] width 84 height 8
select select
radio input "true"
select select
select select "SECTION 1"
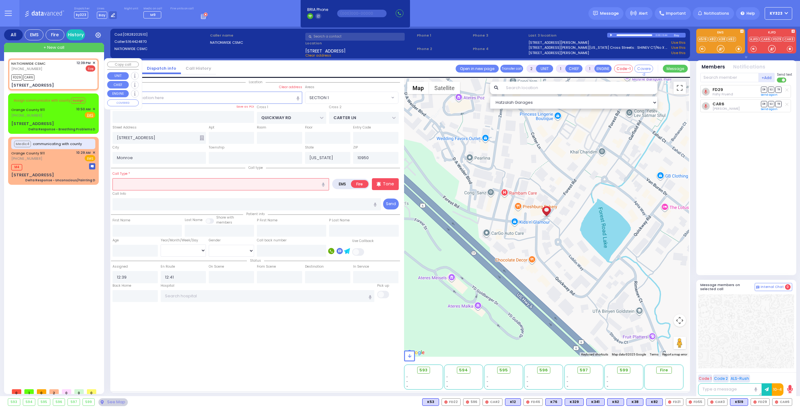
select select "Hatzalah Garages"
click at [169, 185] on input "text" at bounding box center [221, 184] width 217 height 12
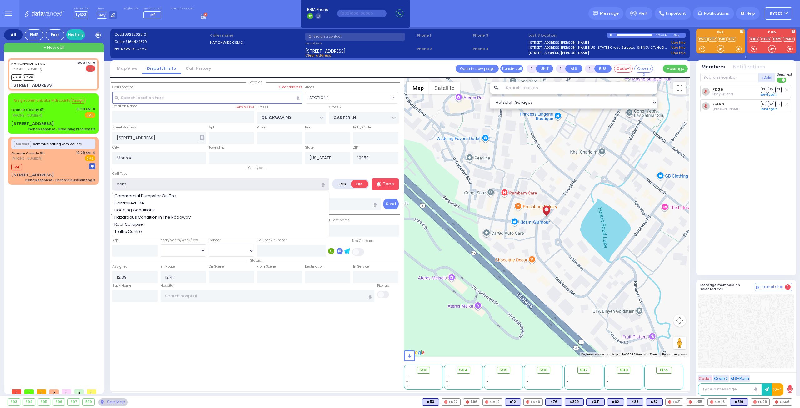
type input "comm"
select select
radio input "true"
select select
select select "Hatzalah Garages"
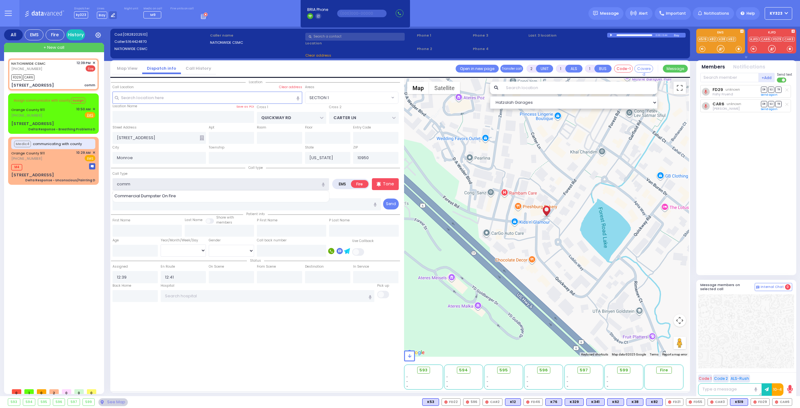
select select "SECTION 1"
type input "commerc"
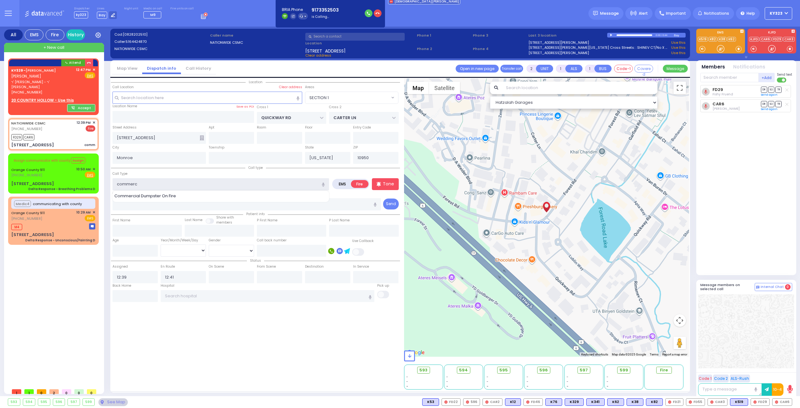
select select
radio input "true"
select select
select select "Hatzalah Garages"
select select "SECTION 1"
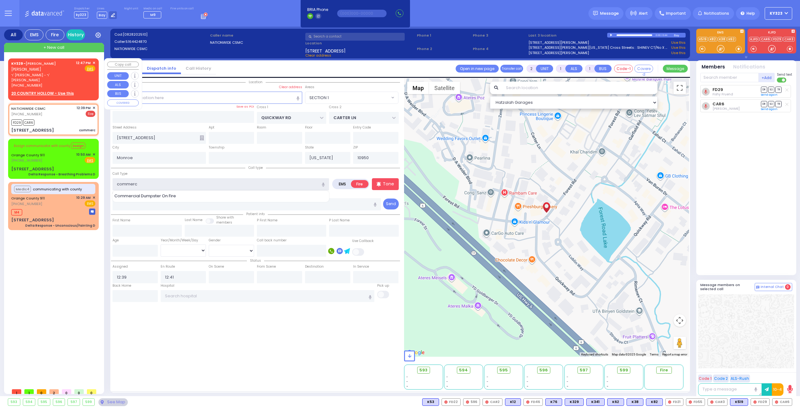
type input "commerc"
click at [73, 83] on div "[PHONE_NUMBER]" at bounding box center [42, 85] width 63 height 5
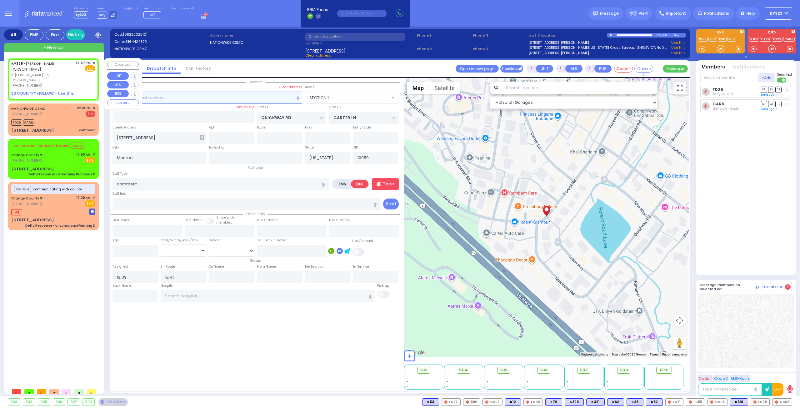
select select
radio input "true"
type input "[PERSON_NAME]"
type input "WALDMAN"
select select
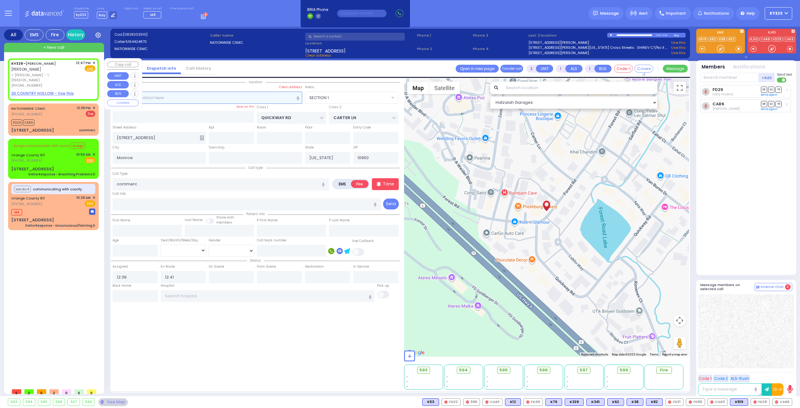
type input "12:47"
select select "Hatzalah Garages"
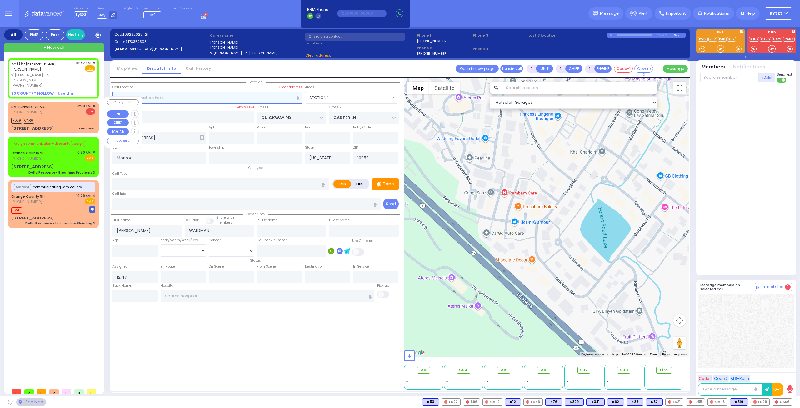
select select
radio input "true"
select select
select select "Hatzalah Garages"
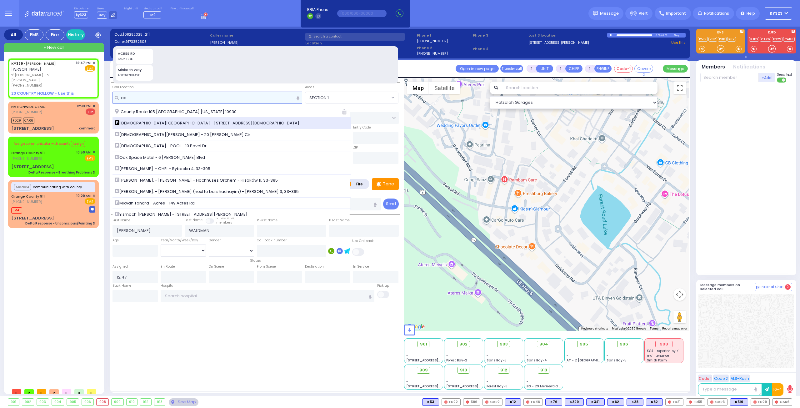
type input "ac"
click at [203, 122] on span "Achdus Bungalow Colony - 1 Achdus Road" at bounding box center [208, 123] width 187 height 6
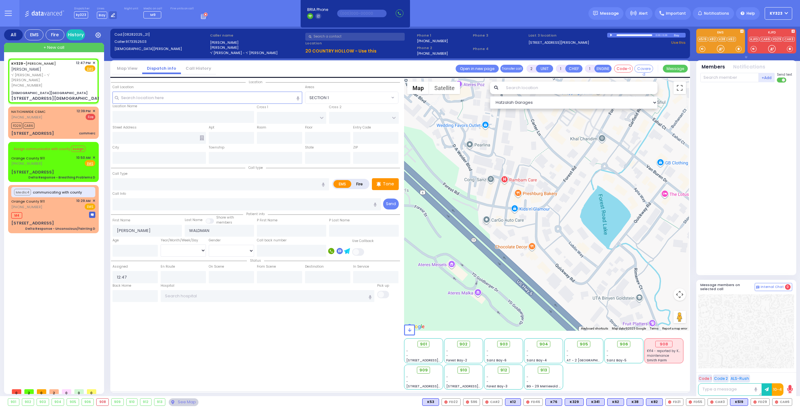
select select
radio input "true"
select select
select select "Hatzalah Garages"
type input "[DEMOGRAPHIC_DATA][GEOGRAPHIC_DATA]"
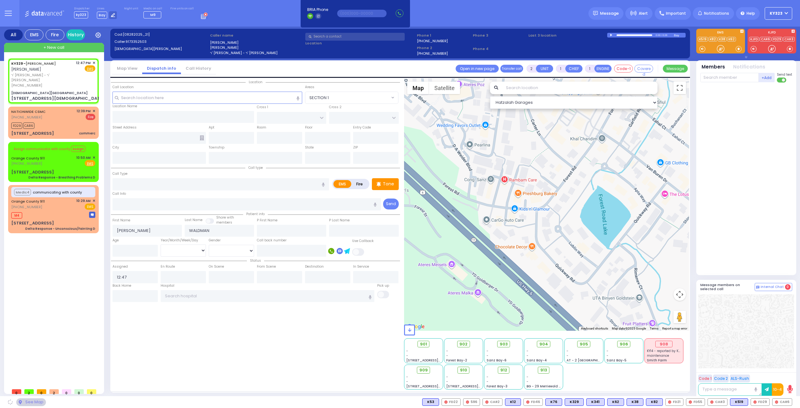
type input "[PERSON_NAME]"
type input "SCHUNNEMUNK RD"
type input "[STREET_ADDRESS][DEMOGRAPHIC_DATA]"
type input "Woodbury"
type input "[US_STATE]"
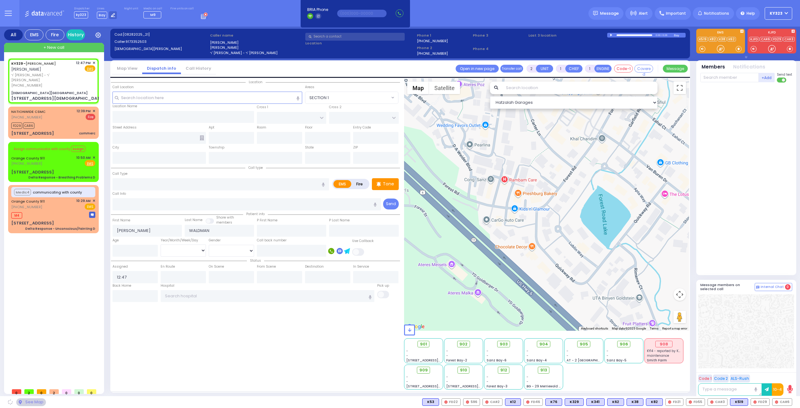
type input "10930"
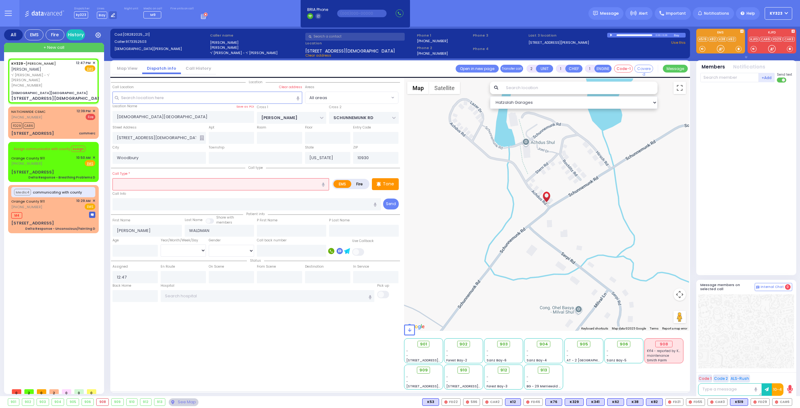
click at [324, 184] on icon "button" at bounding box center [323, 185] width 3 height 4
type input "child fell"
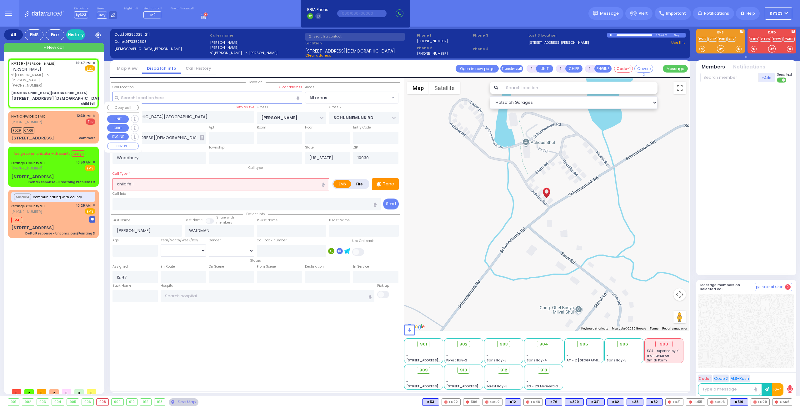
select select
radio input "true"
select select
select select "Hatzalah Garages"
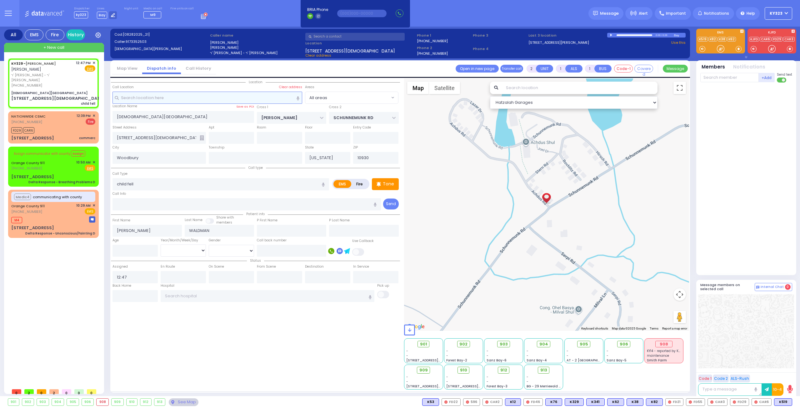
click at [188, 97] on input "text" at bounding box center [208, 98] width 190 height 12
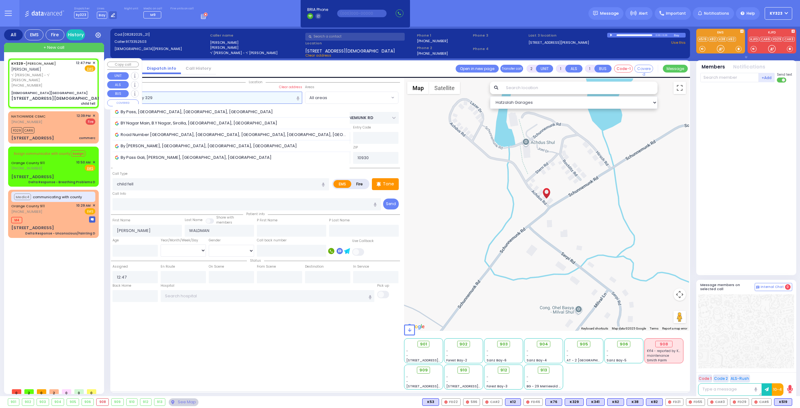
type input "called in by 329"
click at [66, 75] on span "ר' [PERSON_NAME] - ר' [PERSON_NAME]" at bounding box center [42, 78] width 63 height 10
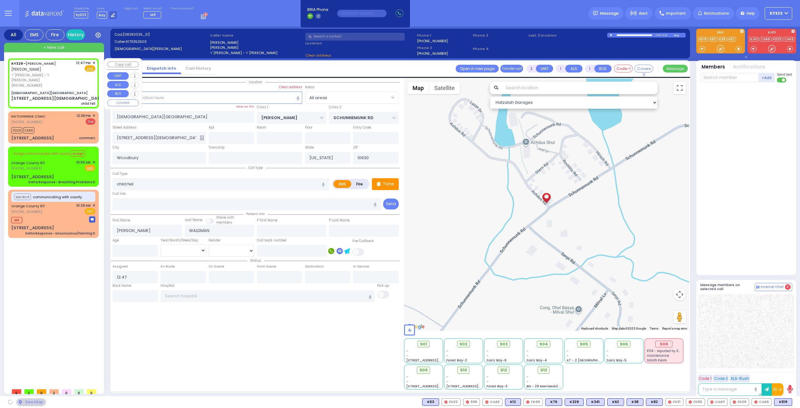
select select
radio input "true"
select select
select select "Hatzalah Garages"
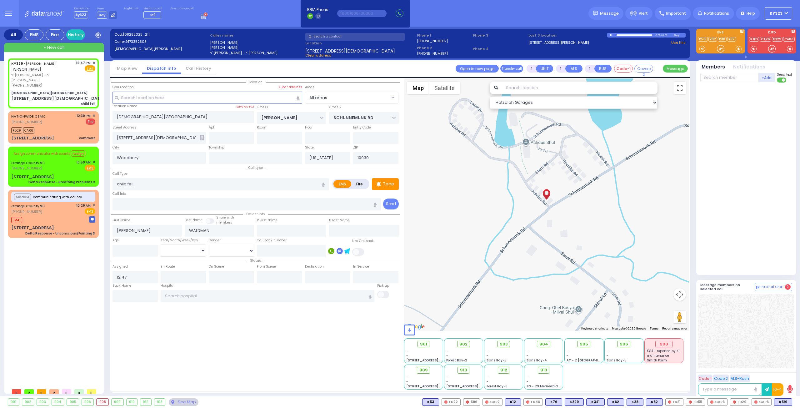
select select
click at [730, 80] on input "text" at bounding box center [729, 77] width 58 height 9
type input "329"
click at [726, 88] on div "KY329" at bounding box center [721, 90] width 31 height 6
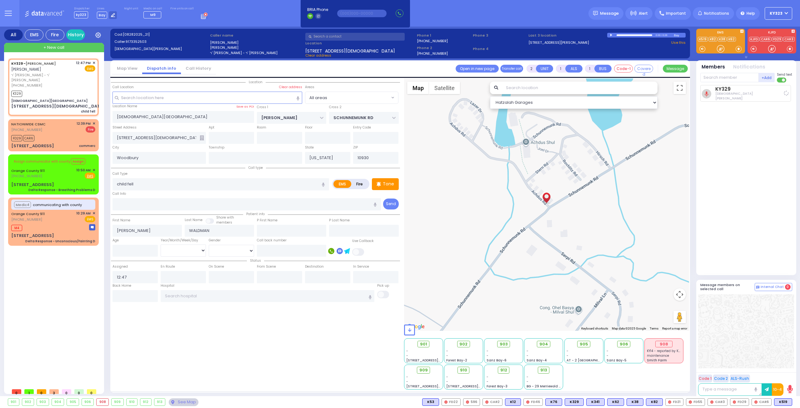
select select
radio input "true"
select select
type input "12:49"
select select "Hatzalah Garages"
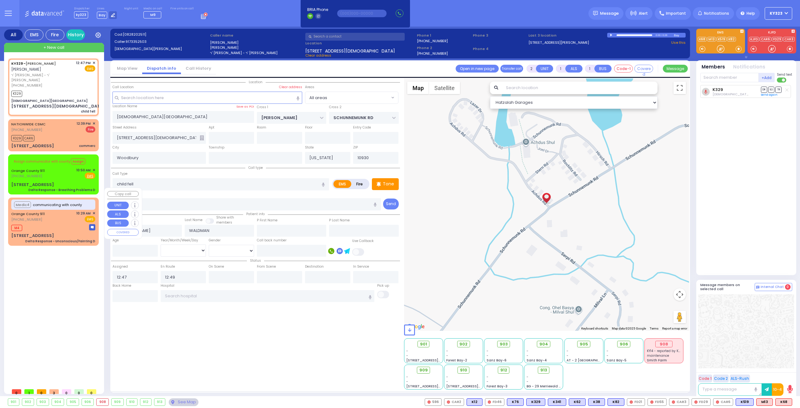
click at [62, 213] on div "Medic4 communicating with county [GEOGRAPHIC_DATA] 911 [PHONE_NUMBER] 10:29 AM …" at bounding box center [53, 221] width 88 height 46
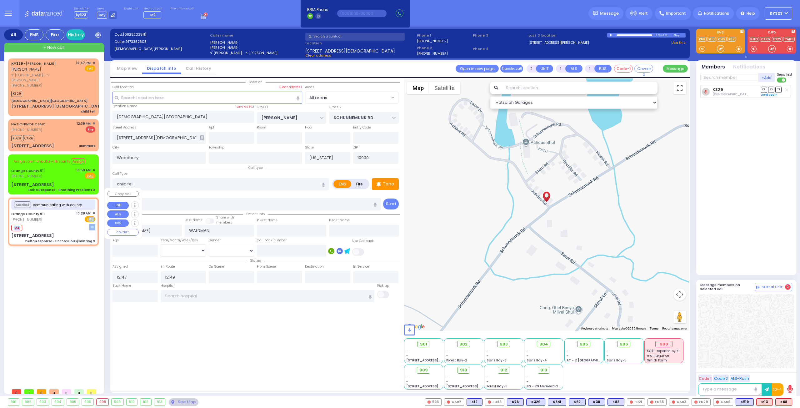
type input "6"
select select
type input "Delta Response - Unconscious/Fainting D"
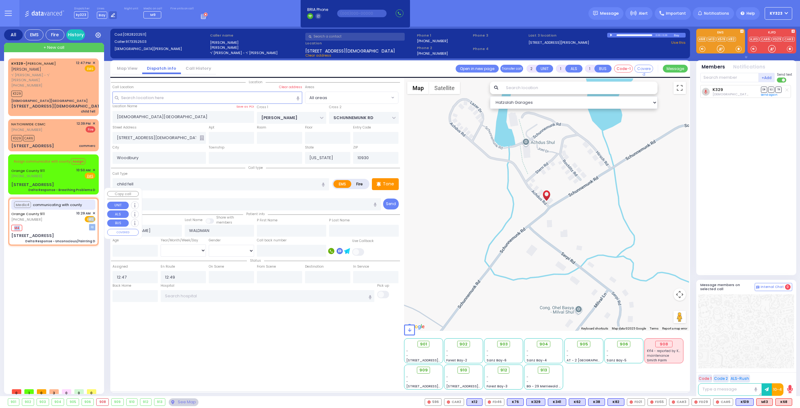
radio input "true"
type input "Nature: : Delta Response - Unconscious/Fainting D Address: : [STREET_ADDRESS][G…"
select select
type input "10:30"
select select "Hatzalah Garages"
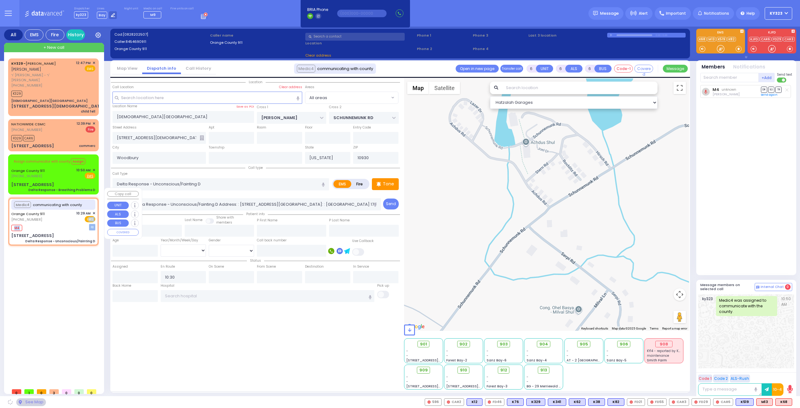
type input "[STREET_ADDRESS]"
type input "Monroe"
type input "10917"
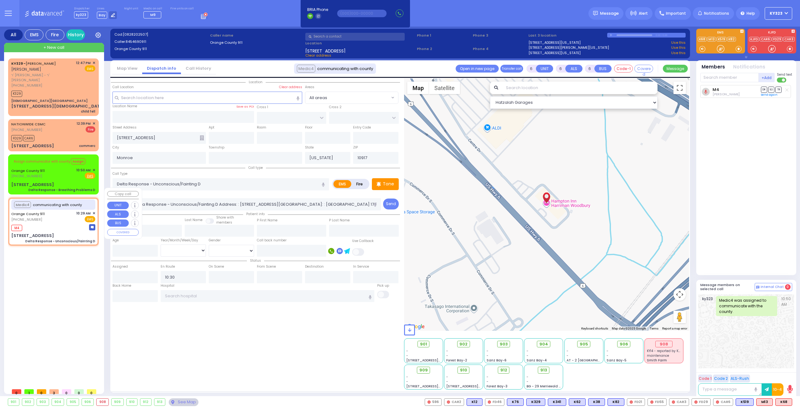
drag, startPoint x: 65, startPoint y: 211, endPoint x: 96, endPoint y: 191, distance: 36.9
click at [96, 190] on div "KY329 - [PERSON_NAME] ר' [PERSON_NAME] - ר' [PERSON_NAME] [PHONE_NUMBER] 12:47 …" at bounding box center [53, 153] width 91 height 190
click at [94, 211] on span "✕" at bounding box center [94, 213] width 3 height 5
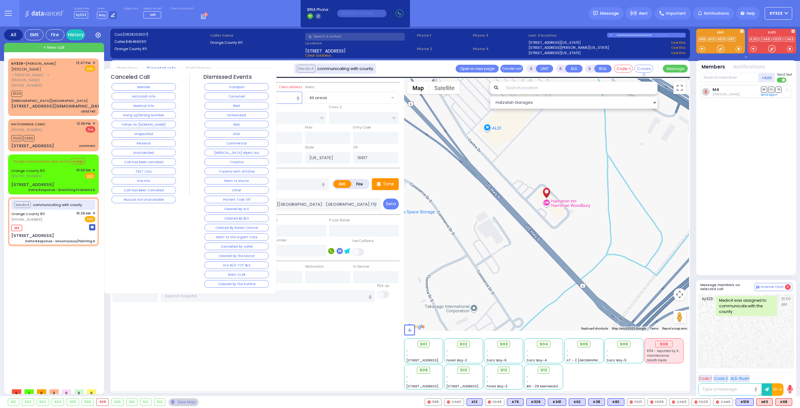
click at [240, 122] on button "EMS" at bounding box center [236, 125] width 64 height 8
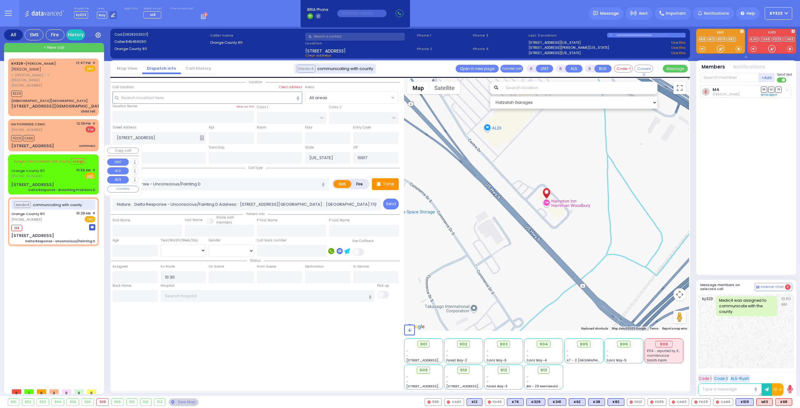
select select
radio input "true"
select select
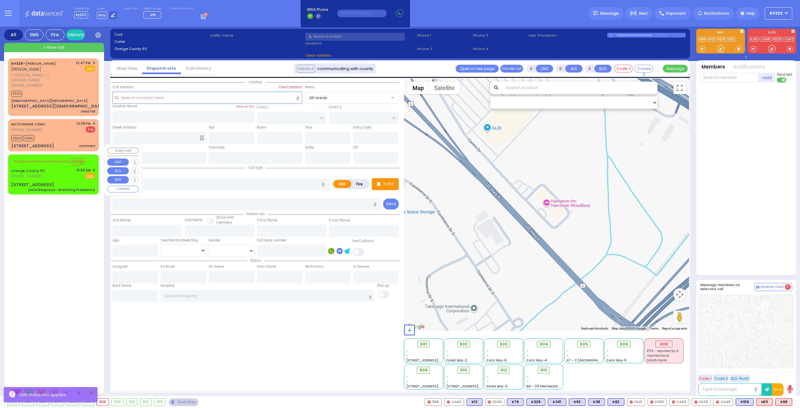
click at [94, 168] on span "✕" at bounding box center [94, 170] width 3 height 5
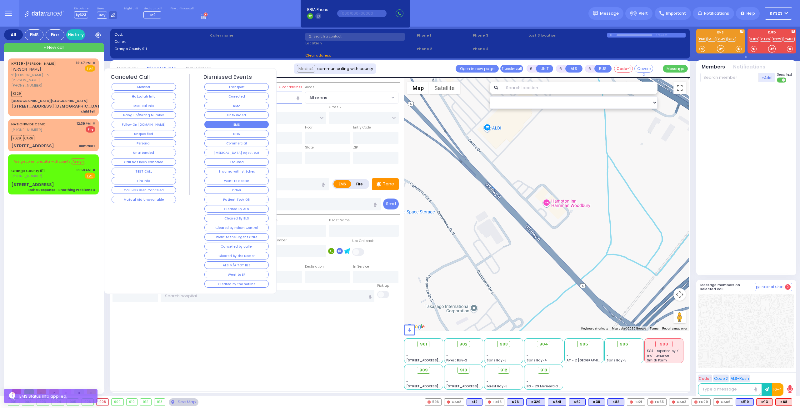
click at [233, 122] on button "EMS" at bounding box center [236, 125] width 64 height 8
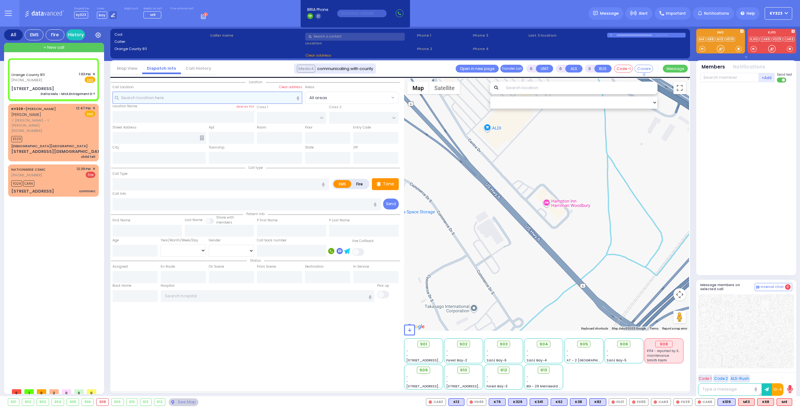
select select
type input "Delta Helo - MVA Entrapment D ^"
radio input "true"
type input "Nature: : Delta Helo - MVA Entrapment D ^ Address: : [STREET_ADDRESS][GEOGRAPHI…"
select select
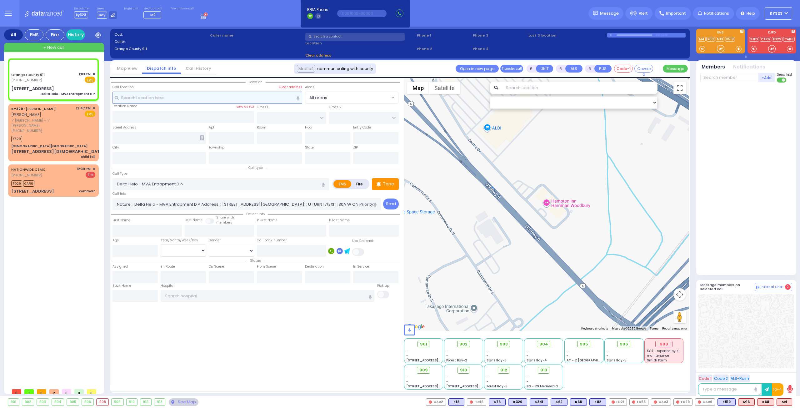
select select "Hatzalah Garages"
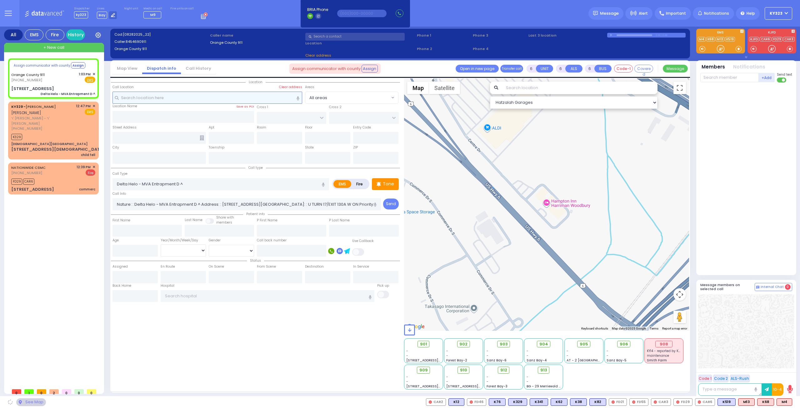
select select
radio input "true"
select select
select select "Hatzalah Garages"
type input "[STREET_ADDRESS]"
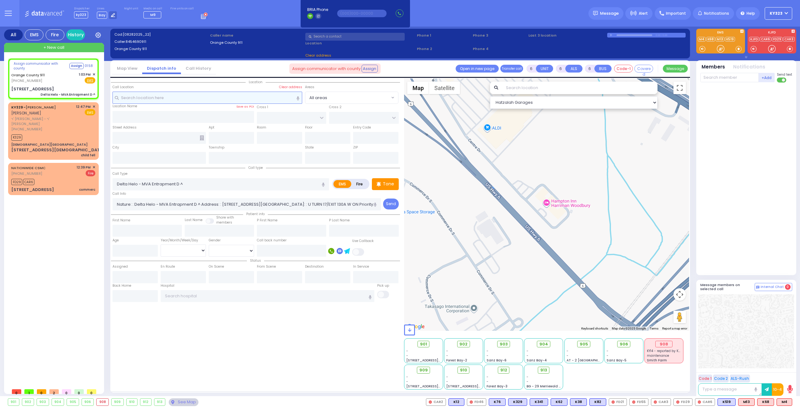
type input "Monroe"
type input "[US_STATE]"
type input "10950"
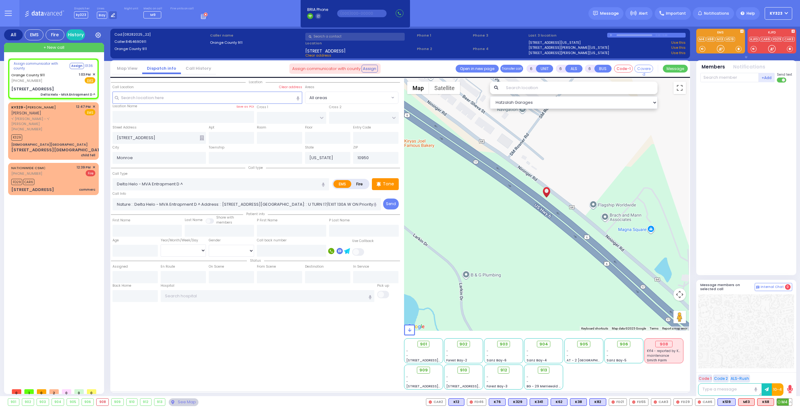
click at [787, 403] on span "M4" at bounding box center [784, 402] width 15 height 7
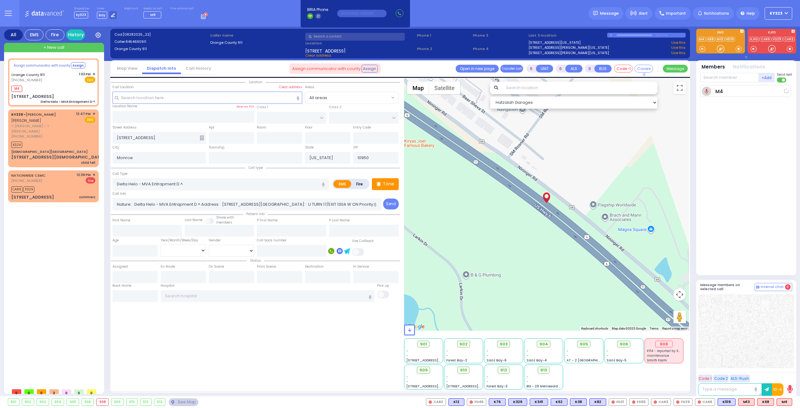
select select
radio input "true"
select select
type input "13:03"
select select "Hatzalah Garages"
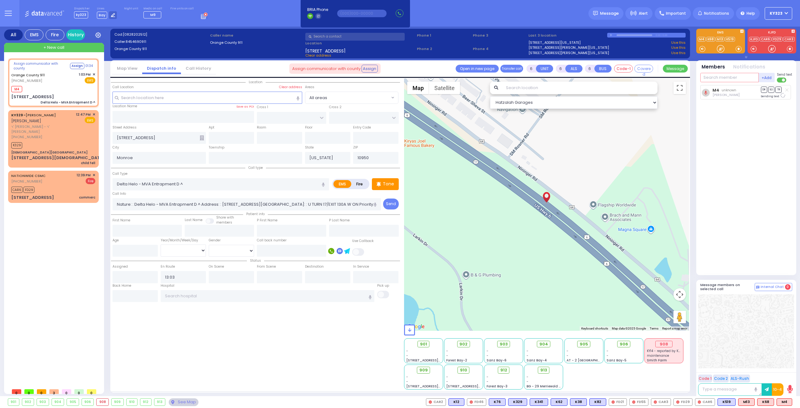
click at [724, 80] on input "text" at bounding box center [729, 77] width 58 height 9
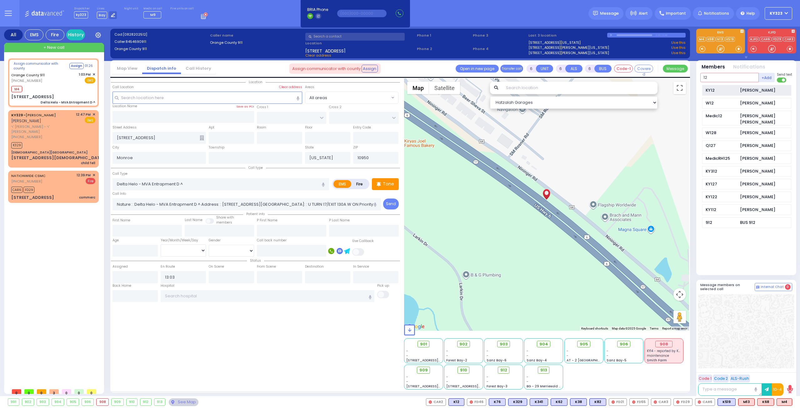
type input "1"
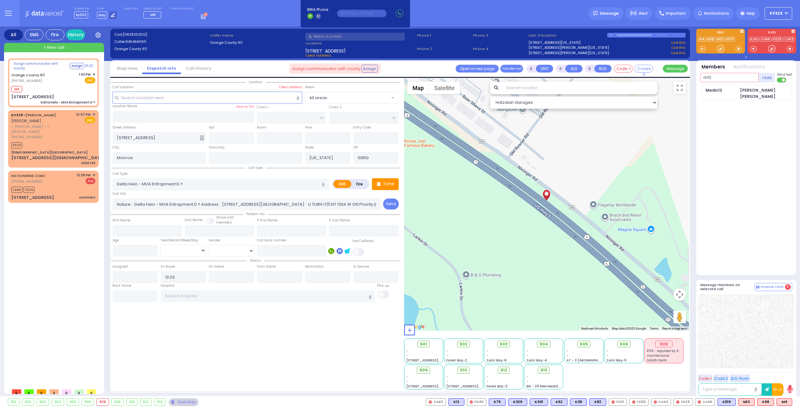
type input "m12"
click at [713, 92] on div "Medic12" at bounding box center [721, 90] width 31 height 6
select select
radio input "true"
select select
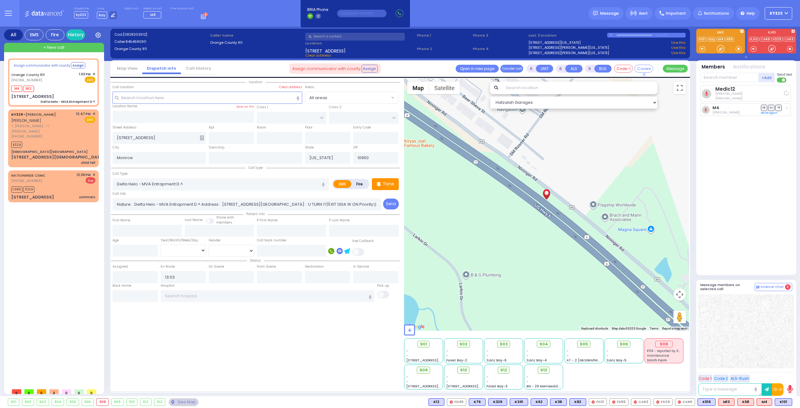
select select "Hatzalah Garages"
click at [76, 67] on button "Assign" at bounding box center [76, 66] width 14 height 6
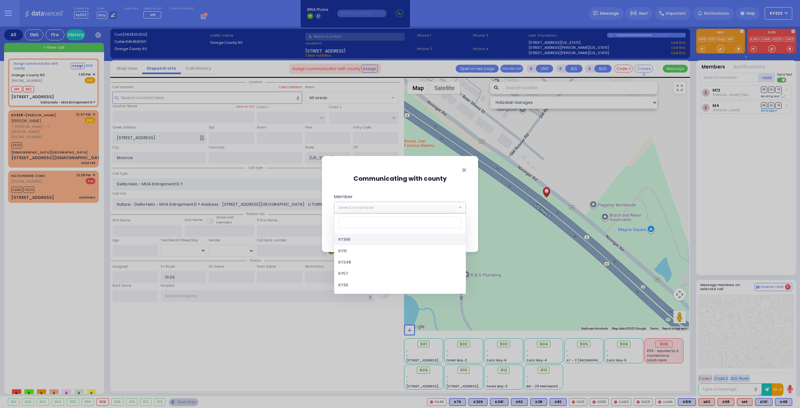
click at [462, 203] on span "Select a member" at bounding box center [400, 208] width 132 height 12
type input "m"
select select "Medic12"
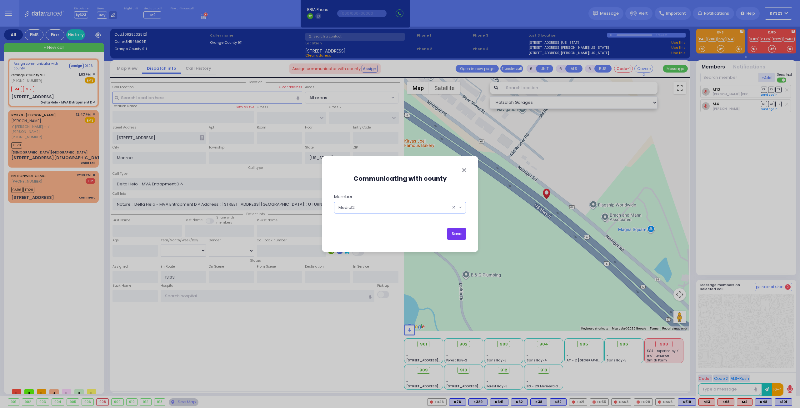
click at [460, 233] on button "Save" at bounding box center [456, 234] width 19 height 12
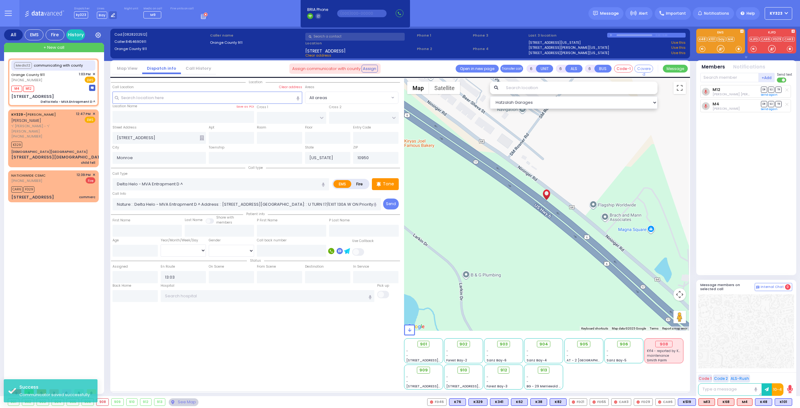
select select
radio input "true"
select select
select select "Hatzalah Garages"
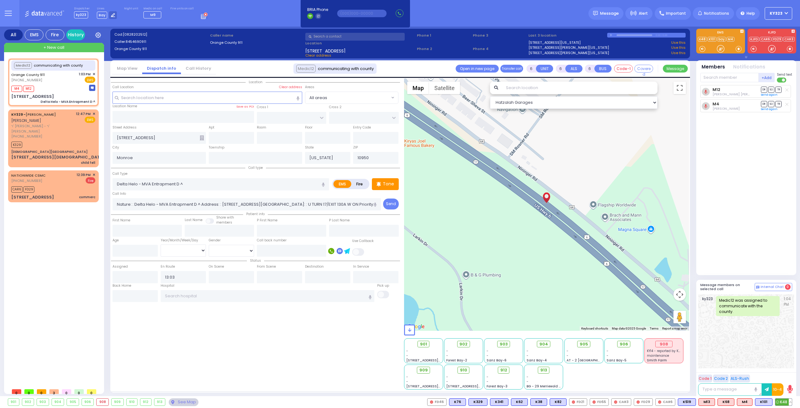
click at [781, 401] on span "K48" at bounding box center [783, 402] width 17 height 7
select select
radio input "true"
select select
select select "Hatzalah Garages"
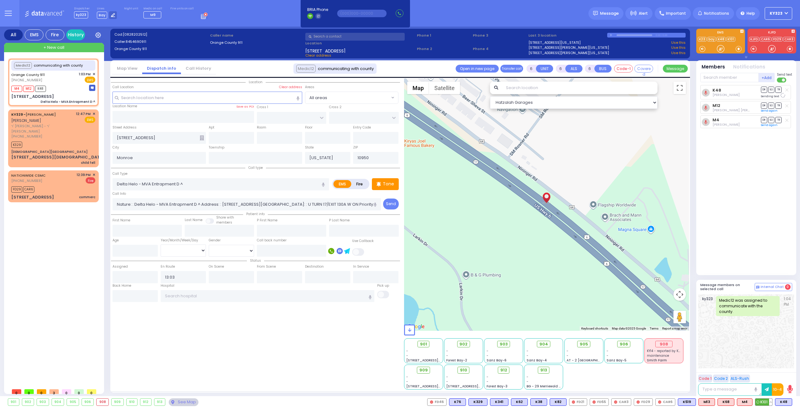
click at [766, 402] on span "K101" at bounding box center [763, 402] width 17 height 7
select select
radio input "true"
select select
select select "Hatzalah Garages"
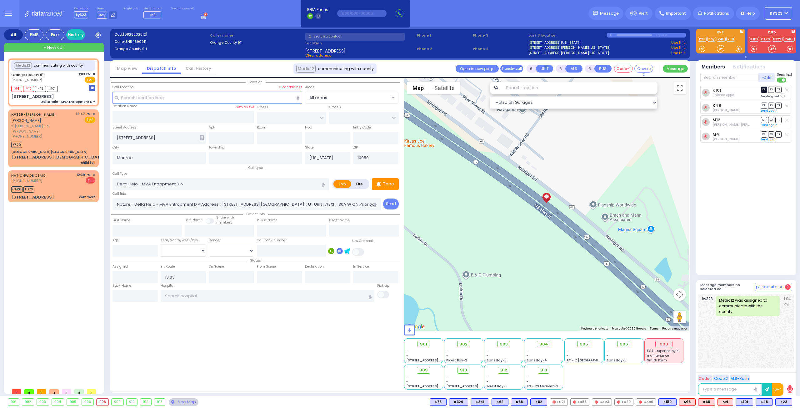
click at [765, 90] on span "DR" at bounding box center [764, 90] width 6 height 6
select select
radio input "true"
select select
select select "Hatzalah Garages"
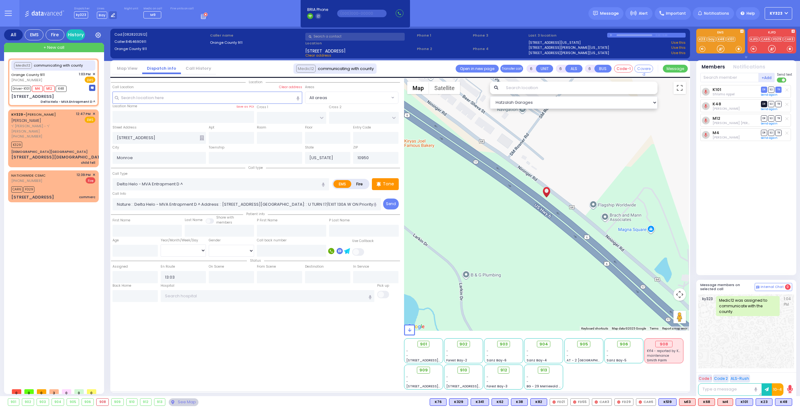
click at [765, 103] on span "DR" at bounding box center [764, 104] width 6 height 6
click at [761, 104] on span "DR" at bounding box center [764, 104] width 6 height 6
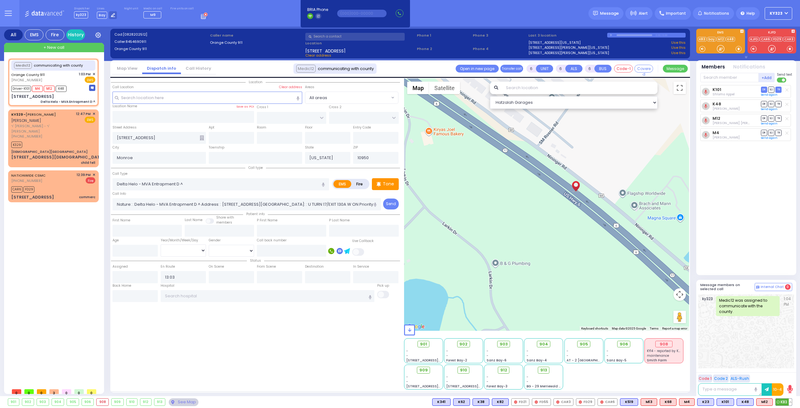
click at [787, 403] on span "K83" at bounding box center [784, 402] width 16 height 7
select select
radio input "true"
select select
select select "Hatzalah Garages"
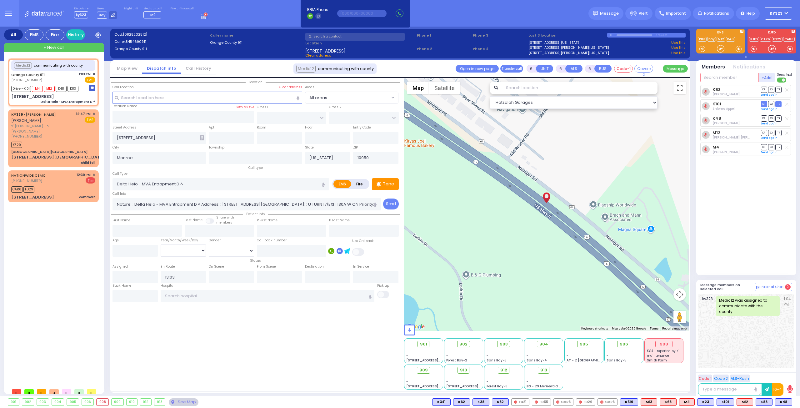
click at [728, 73] on input "text" at bounding box center [729, 77] width 58 height 9
type input "k100"
click at [731, 87] on div "KY100" at bounding box center [721, 90] width 31 height 6
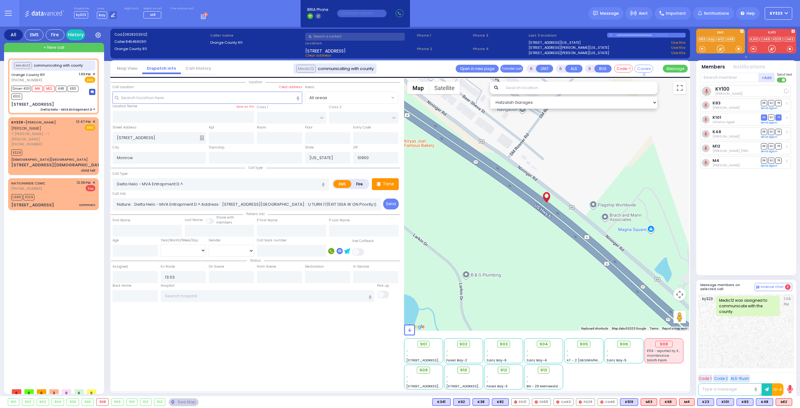
select select
radio input "true"
select select
select select "Hatzalah Garages"
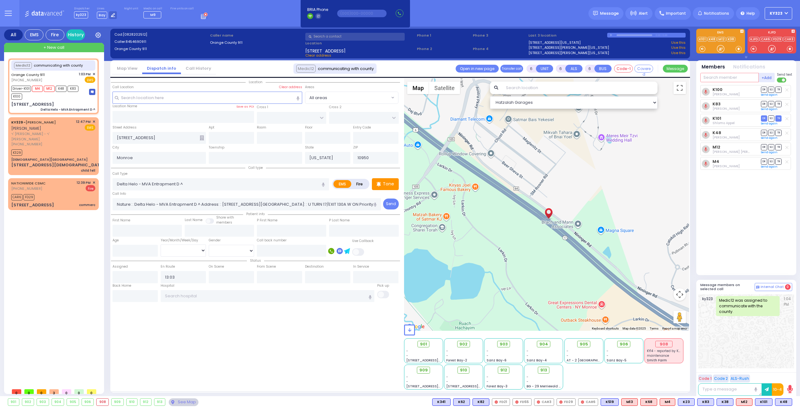
click at [731, 77] on input "text" at bounding box center [729, 77] width 58 height 9
click at [93, 121] on span "✕" at bounding box center [94, 121] width 3 height 5
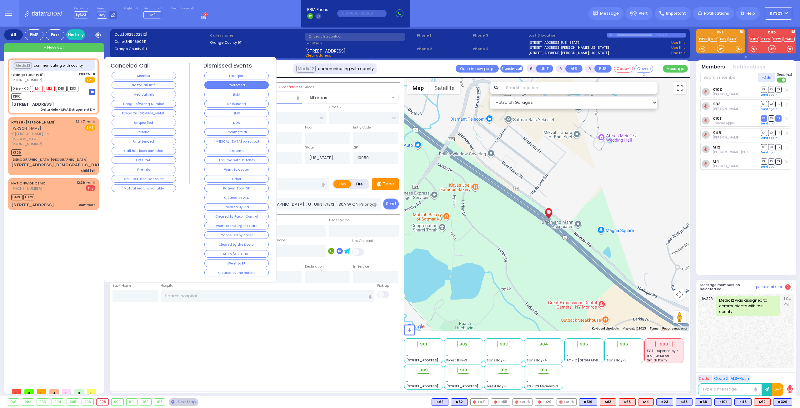
click at [239, 84] on button "Corrected" at bounding box center [236, 85] width 64 height 8
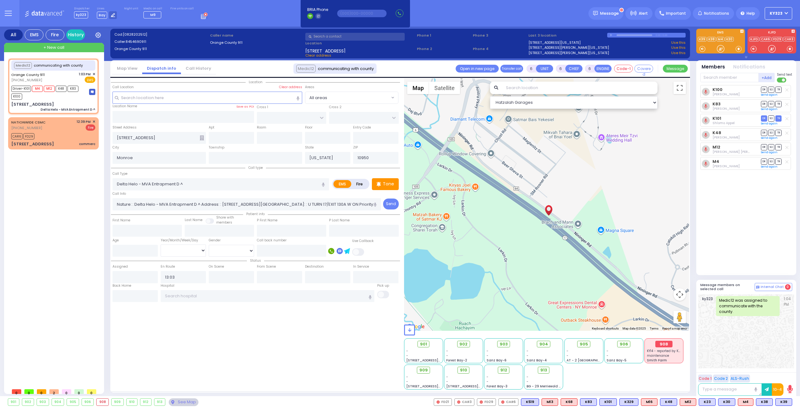
click at [666, 344] on div "908" at bounding box center [663, 344] width 17 height 7
click at [664, 346] on div "908" at bounding box center [663, 344] width 17 height 7
click at [660, 353] on span "maintenance" at bounding box center [658, 355] width 22 height 5
click at [664, 342] on div "908" at bounding box center [663, 344] width 17 height 7
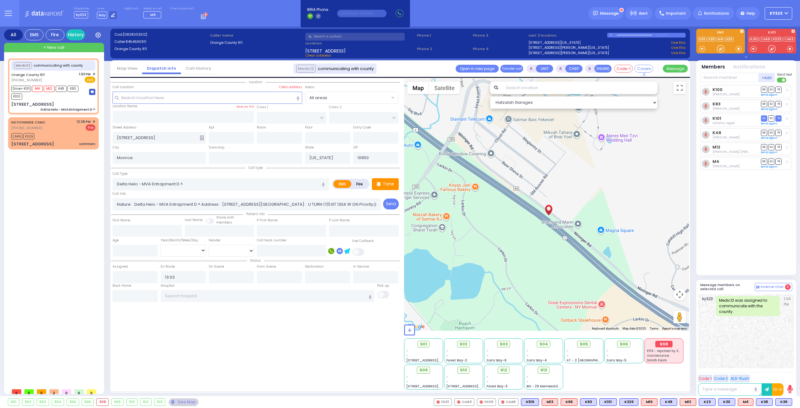
click at [664, 343] on div "908" at bounding box center [663, 344] width 17 height 7
click at [665, 343] on div "908" at bounding box center [663, 344] width 17 height 7
click at [668, 343] on div "908" at bounding box center [663, 344] width 17 height 7
click at [669, 352] on span "KY14 - reported by KY42" at bounding box center [665, 350] width 37 height 5
click at [667, 351] on span "KY14 - reported by KY42" at bounding box center [665, 350] width 37 height 5
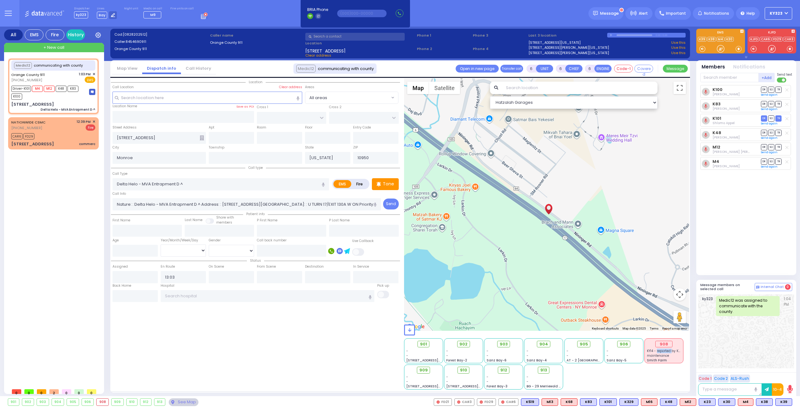
click at [668, 351] on span "KY14 - reported by KY42" at bounding box center [665, 350] width 37 height 5
click at [665, 344] on div "908" at bounding box center [663, 344] width 17 height 7
drag, startPoint x: 664, startPoint y: 344, endPoint x: 657, endPoint y: 356, distance: 14.0
click at [657, 356] on span "maintenance" at bounding box center [658, 355] width 22 height 5
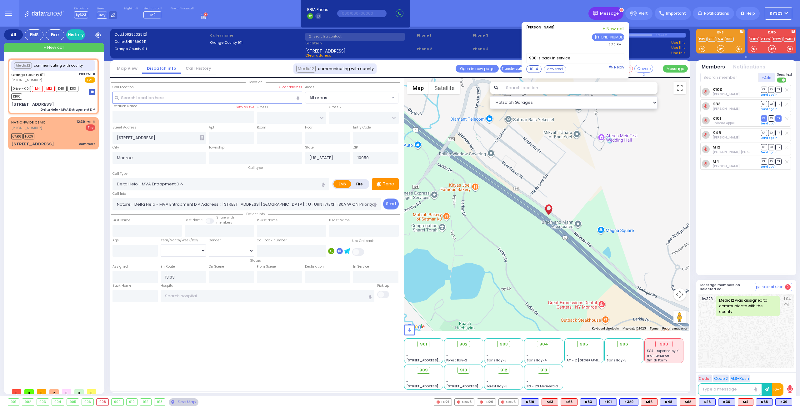
click at [608, 14] on span "Message" at bounding box center [609, 13] width 19 height 6
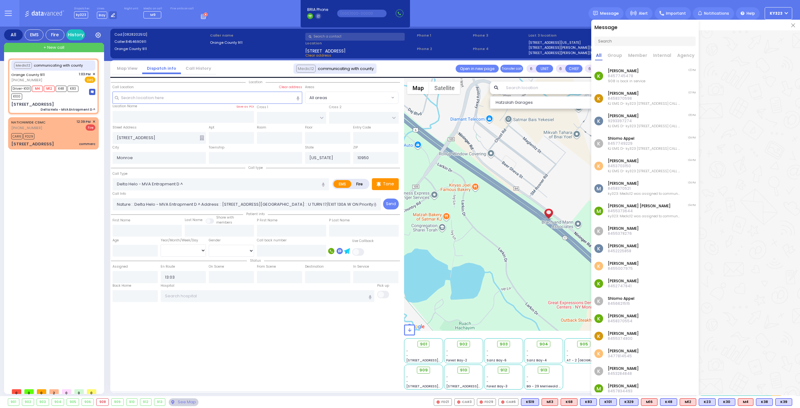
click at [563, 18] on div "Dispatcher ky323 shift has started. Are you ? [GEOGRAPHIC_DATA]" at bounding box center [400, 13] width 800 height 27
click at [634, 73] on div "[PERSON_NAME] 8457745478 908 is back in service" at bounding box center [627, 75] width 38 height 15
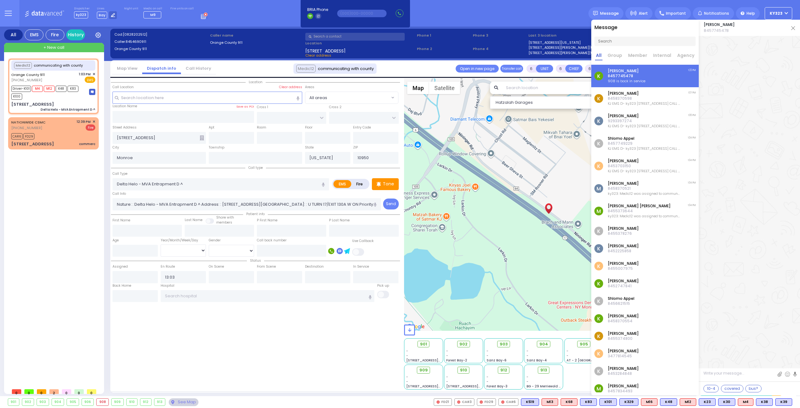
scroll to position [7932, 0]
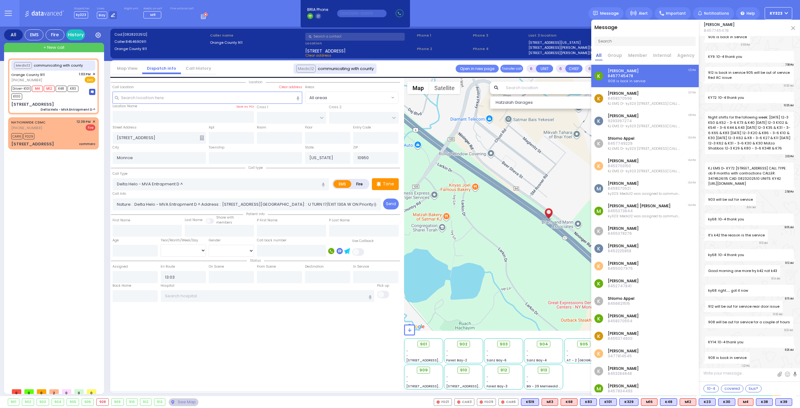
click at [548, 8] on div "Dispatcher ky323 shift has started. Are you ? [GEOGRAPHIC_DATA]" at bounding box center [400, 13] width 800 height 27
click at [576, 380] on div "901 - - [STREET_ADDRESS][PERSON_NAME] - - - -" at bounding box center [546, 363] width 285 height 52
click at [574, 380] on div "901 - - [STREET_ADDRESS][PERSON_NAME] - - - -" at bounding box center [546, 363] width 285 height 52
click at [789, 28] on div "[PERSON_NAME] 8457745478" at bounding box center [749, 28] width 101 height 16
click at [793, 28] on img at bounding box center [793, 28] width 4 height 4
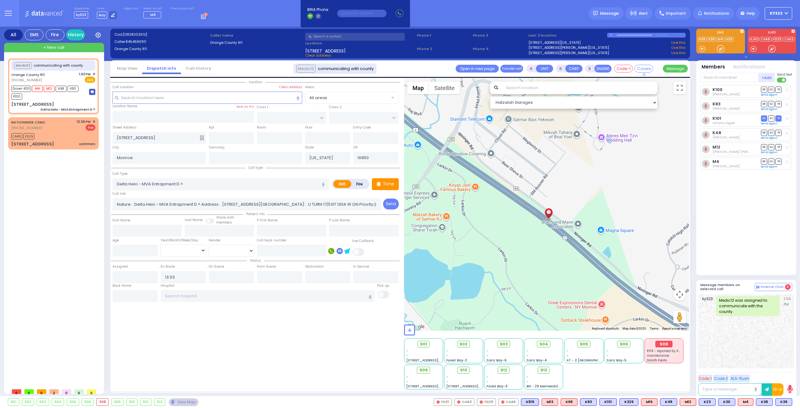
click at [667, 346] on div "908" at bounding box center [663, 344] width 17 height 7
click at [669, 346] on div "908" at bounding box center [663, 344] width 17 height 7
click at [663, 358] on span "Smith Farm" at bounding box center [657, 360] width 20 height 5
drag, startPoint x: 662, startPoint y: 351, endPoint x: 655, endPoint y: 352, distance: 6.6
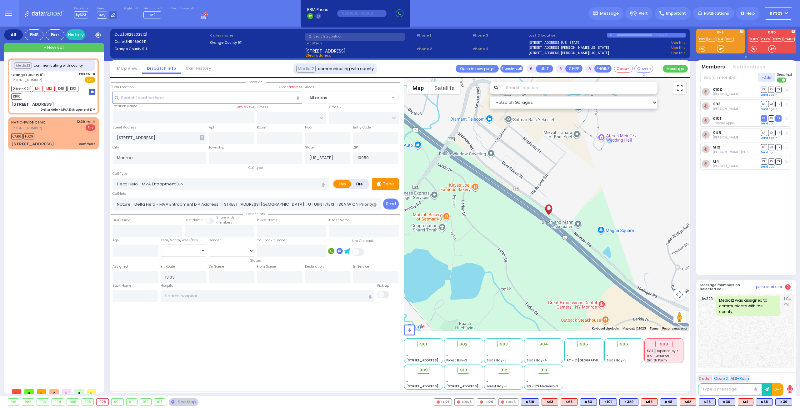
click at [655, 352] on span "KY14 - reported by KY42" at bounding box center [665, 350] width 37 height 5
click at [665, 345] on div "908" at bounding box center [663, 344] width 17 height 7
click at [662, 343] on div "908" at bounding box center [663, 344] width 17 height 7
click at [99, 400] on div "908" at bounding box center [103, 402] width 12 height 7
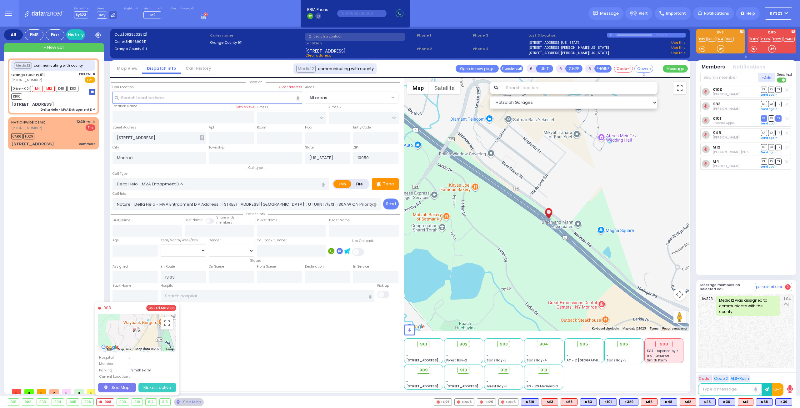
click at [156, 387] on button "Make it active" at bounding box center [157, 387] width 38 height 10
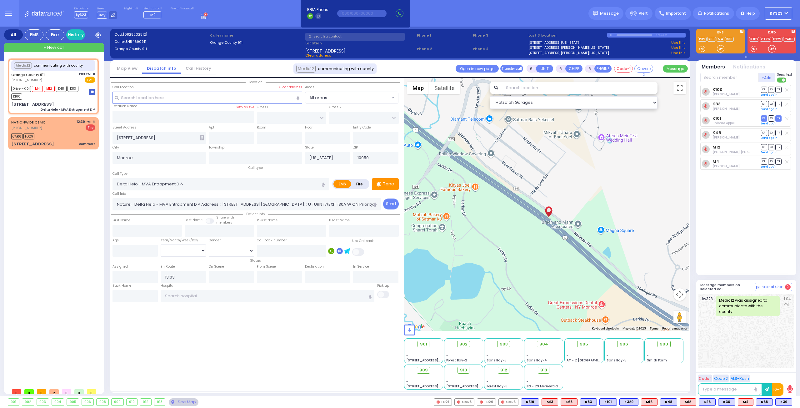
click at [99, 401] on div "908" at bounding box center [103, 402] width 12 height 7
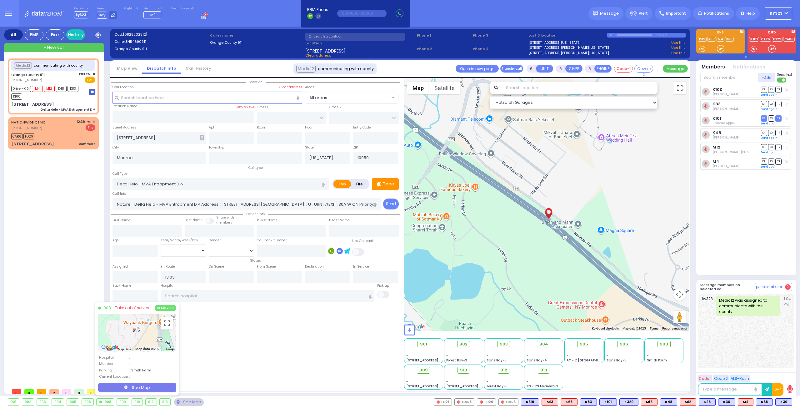
drag, startPoint x: 245, startPoint y: 345, endPoint x: 257, endPoint y: 342, distance: 12.0
click at [247, 345] on div "Location" at bounding box center [255, 233] width 289 height 311
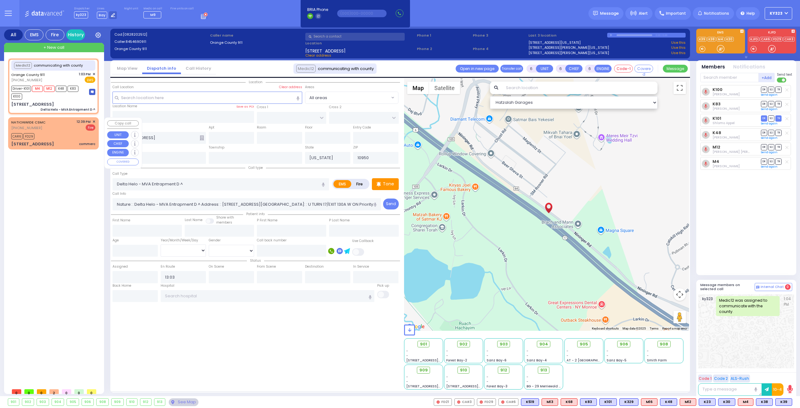
click at [68, 138] on div "CAR6 FD29" at bounding box center [53, 136] width 84 height 8
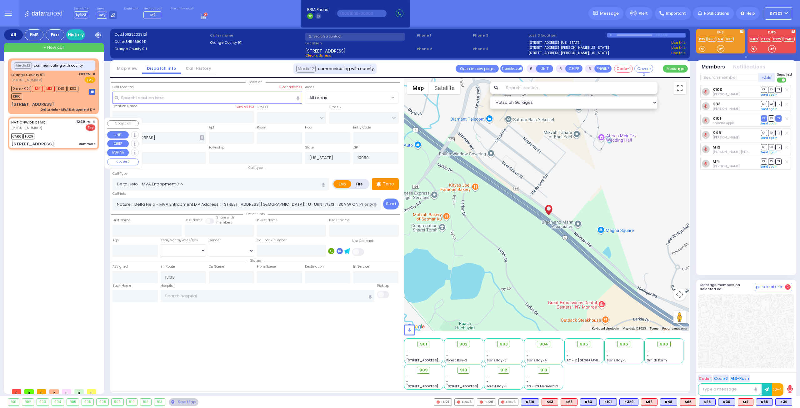
type input "2"
type input "1"
select select
type input "commerc"
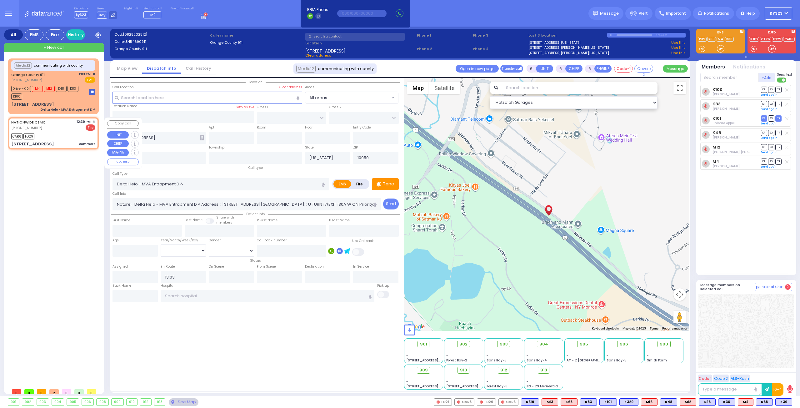
radio input "false"
radio input "true"
select select
type input "12:39"
type input "12:41"
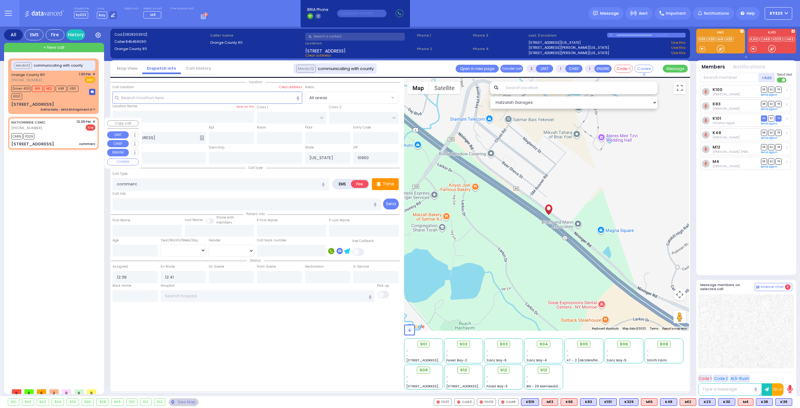
type input "QUICKWAY RD"
type input "CARTER LN"
type input "[STREET_ADDRESS]"
select select "SECTION 1"
select select "Hatzalah Garages"
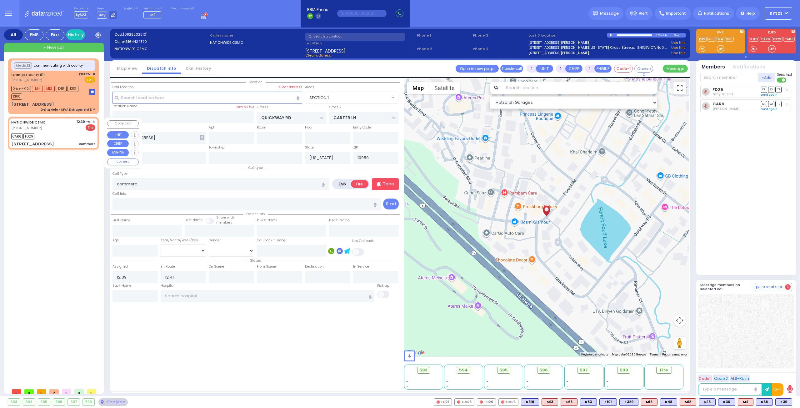
click at [95, 121] on div "NATIONWIDE CSMC [PHONE_NUMBER] 12:39 PM ✕ Fire CAR6" at bounding box center [53, 133] width 88 height 30
select select
radio input "true"
select select
select select "Hatzalah Garages"
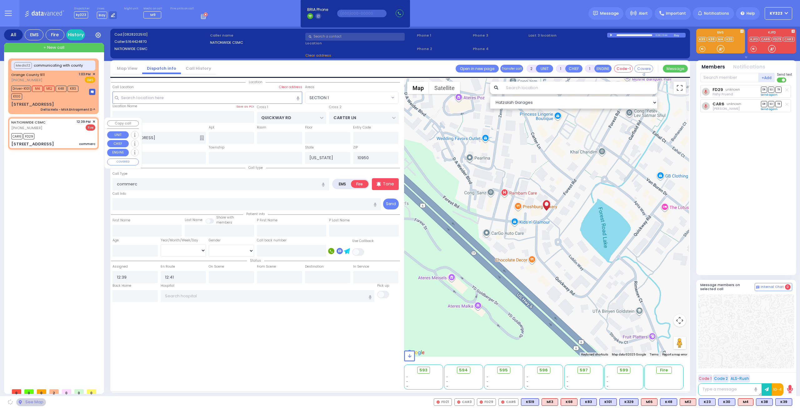
select select "SECTION 1"
click at [94, 121] on span "✕" at bounding box center [94, 121] width 3 height 5
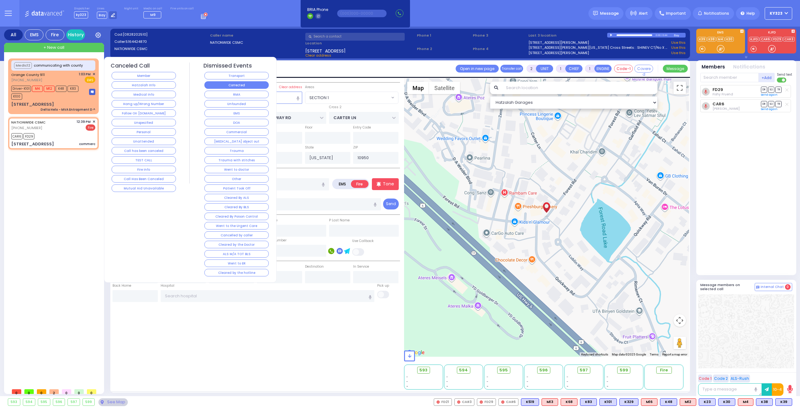
click at [226, 83] on button "Corrected" at bounding box center [236, 85] width 64 height 8
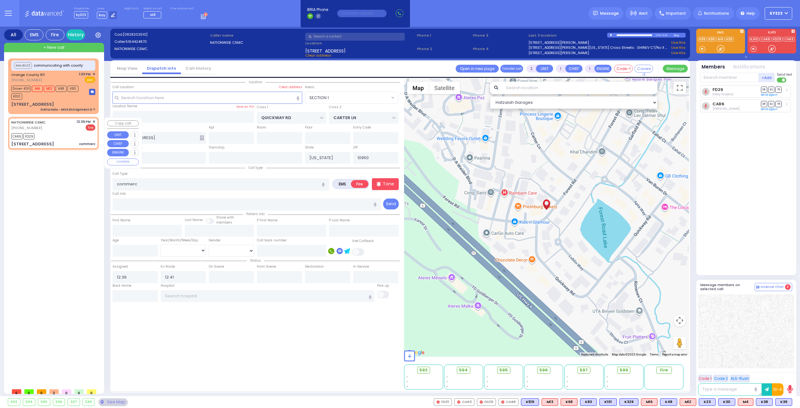
select select
radio input "true"
select select
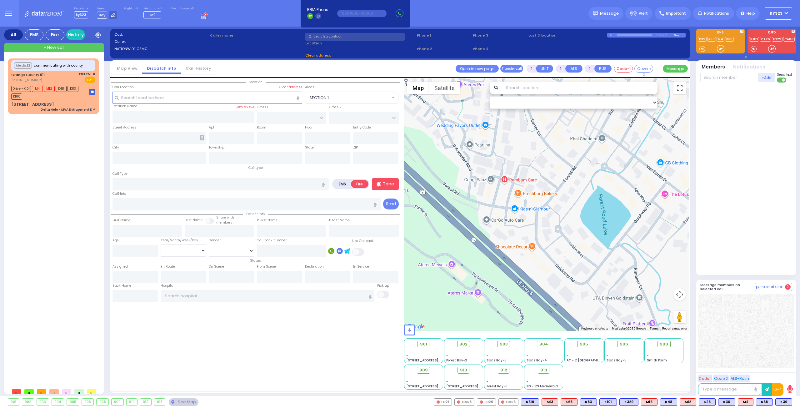
click at [789, 16] on button "ky323" at bounding box center [779, 13] width 28 height 13
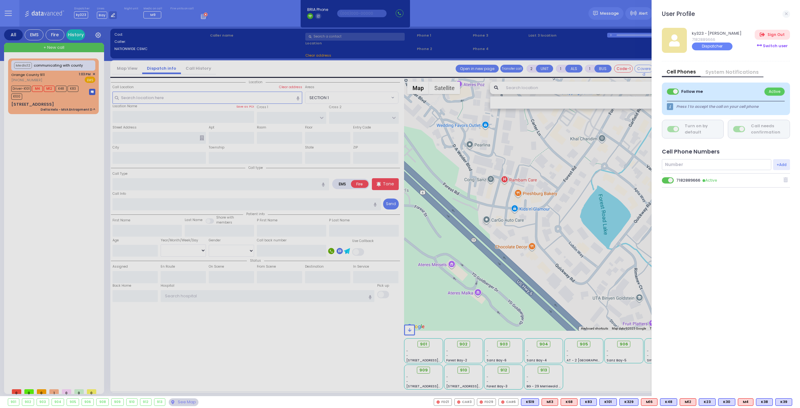
click at [773, 48] on div "Switch user" at bounding box center [772, 46] width 35 height 10
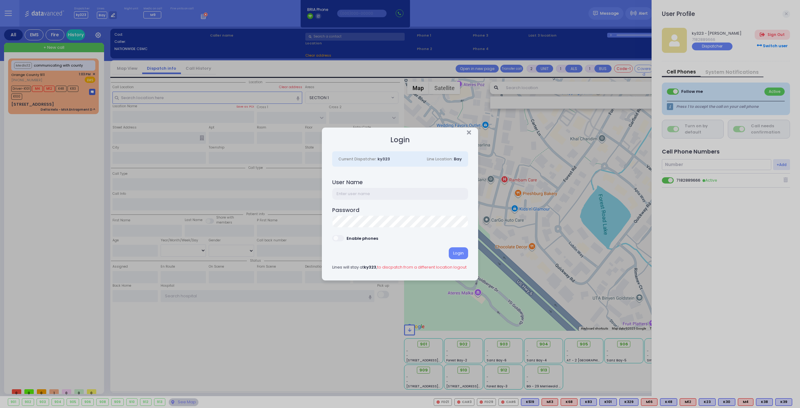
click at [404, 192] on input "text" at bounding box center [400, 194] width 136 height 12
type input "ky39"
